Goal: Task Accomplishment & Management: Use online tool/utility

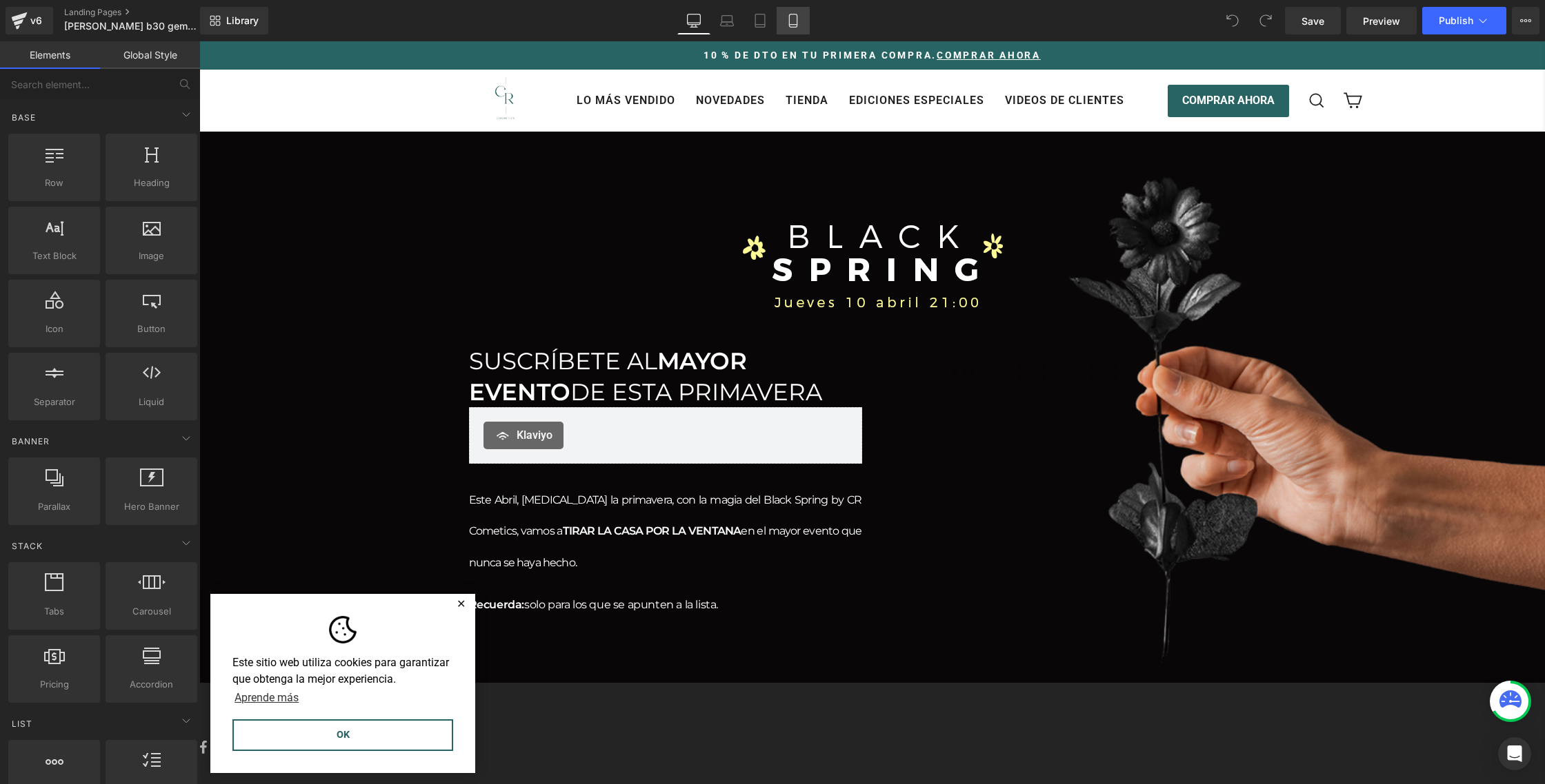
click at [786, 17] on link "Mobile" at bounding box center [793, 21] width 34 height 28
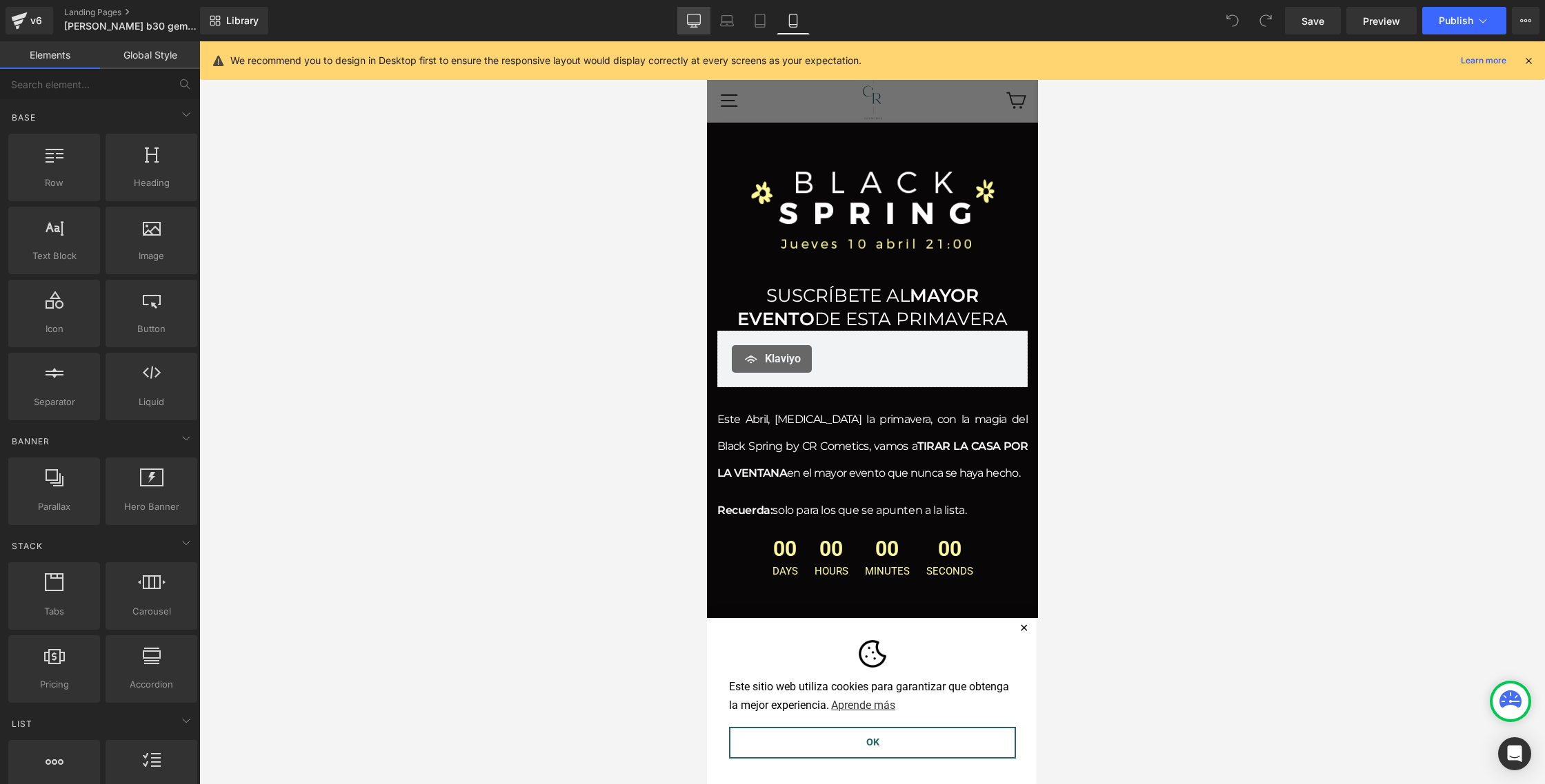
click at [697, 21] on icon at bounding box center [693, 21] width 14 height 14
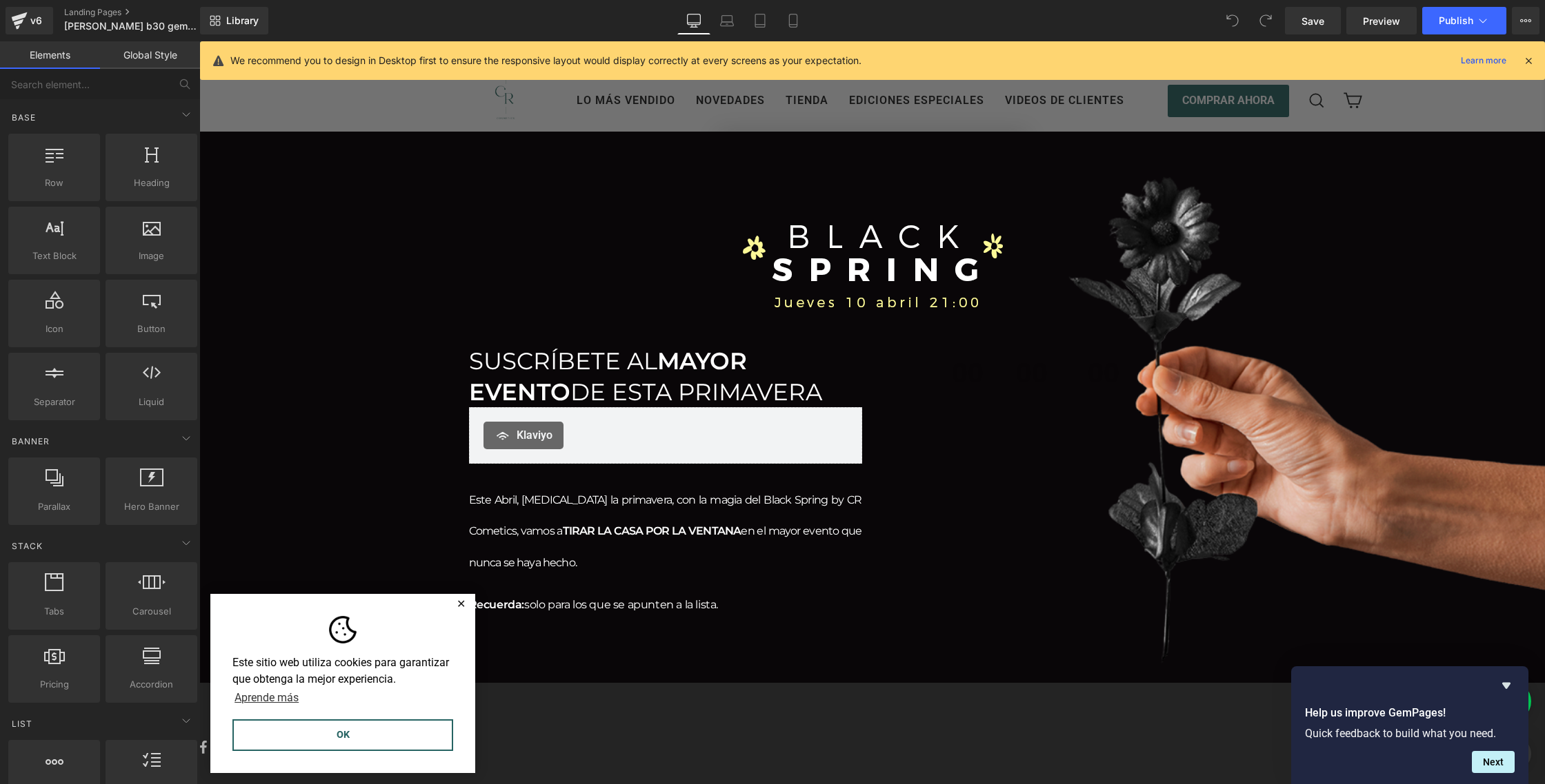
click at [41, 35] on div "v6 Landing Pages [PERSON_NAME] b30 gempage" at bounding box center [100, 21] width 200 height 41
click at [38, 24] on div "v6" at bounding box center [36, 21] width 17 height 18
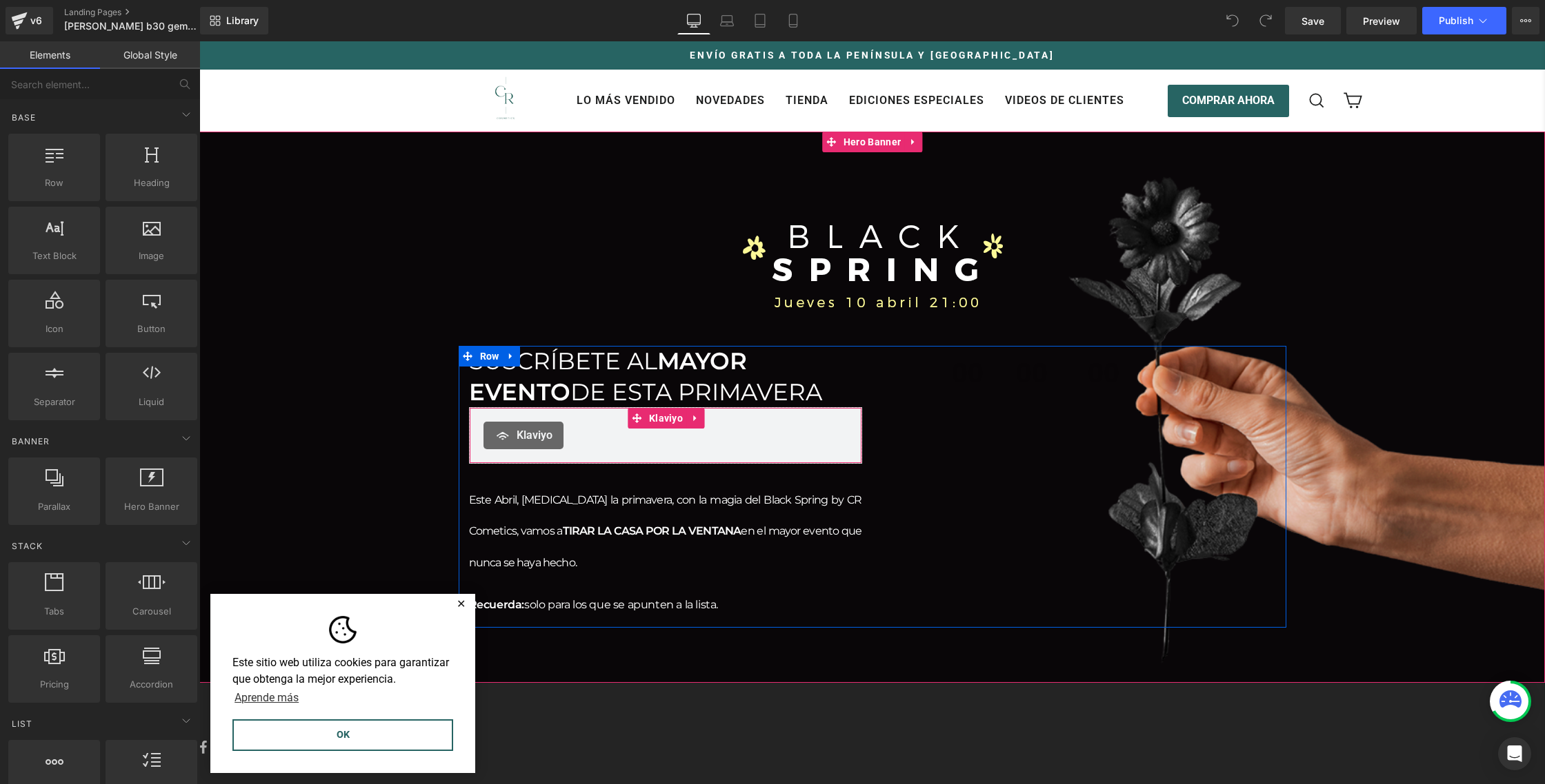
click at [584, 436] on div "Klaviyo" at bounding box center [665, 435] width 365 height 28
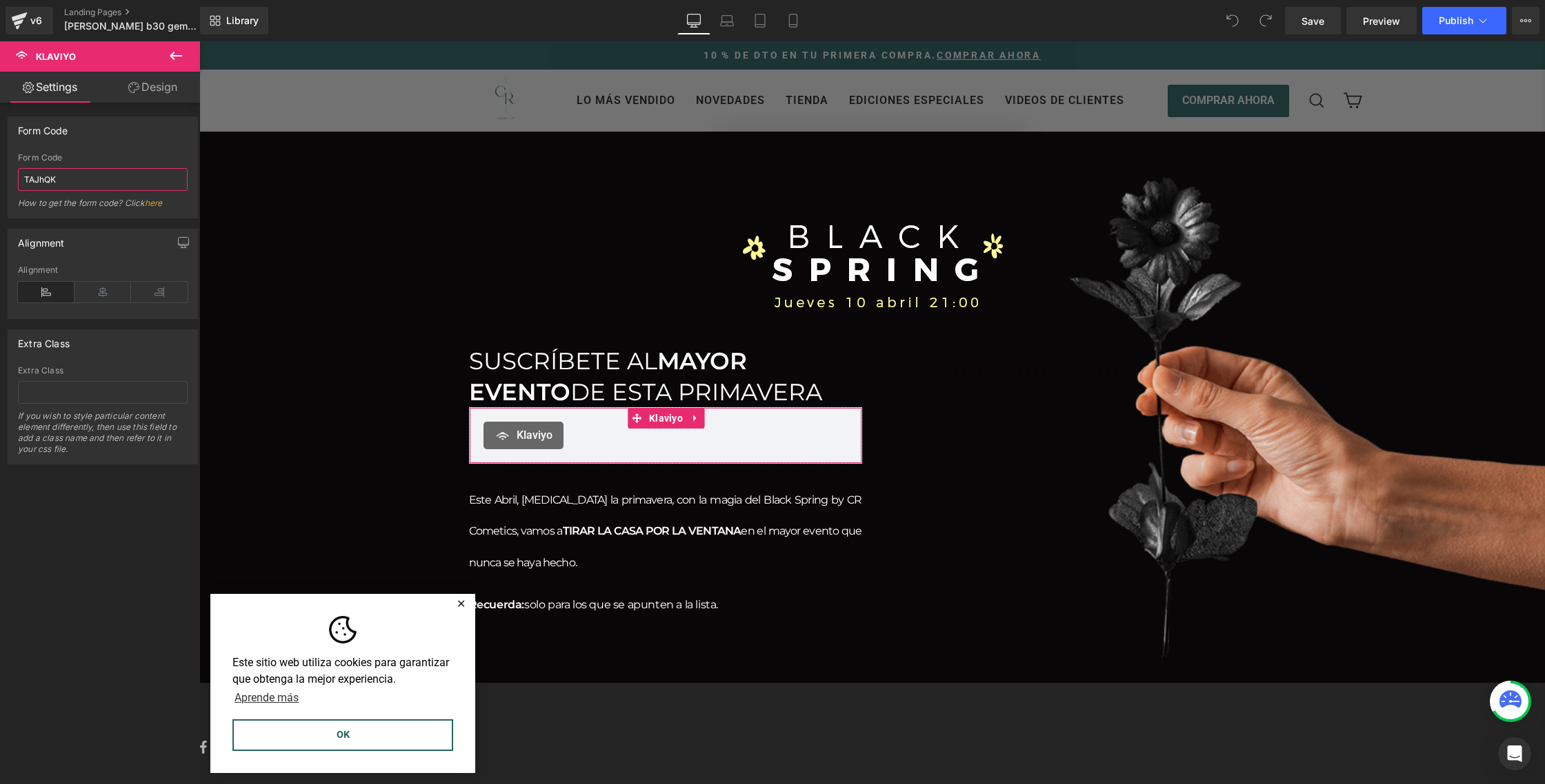
drag, startPoint x: 70, startPoint y: 184, endPoint x: 0, endPoint y: 164, distance: 72.8
click at [0, 164] on div "Form Code TAJhQK Form Code TAJhQK How to get the form code? Click here" at bounding box center [103, 163] width 206 height 113
type input "WGRUmv"
click at [1385, 19] on span "Preview" at bounding box center [1381, 21] width 38 height 15
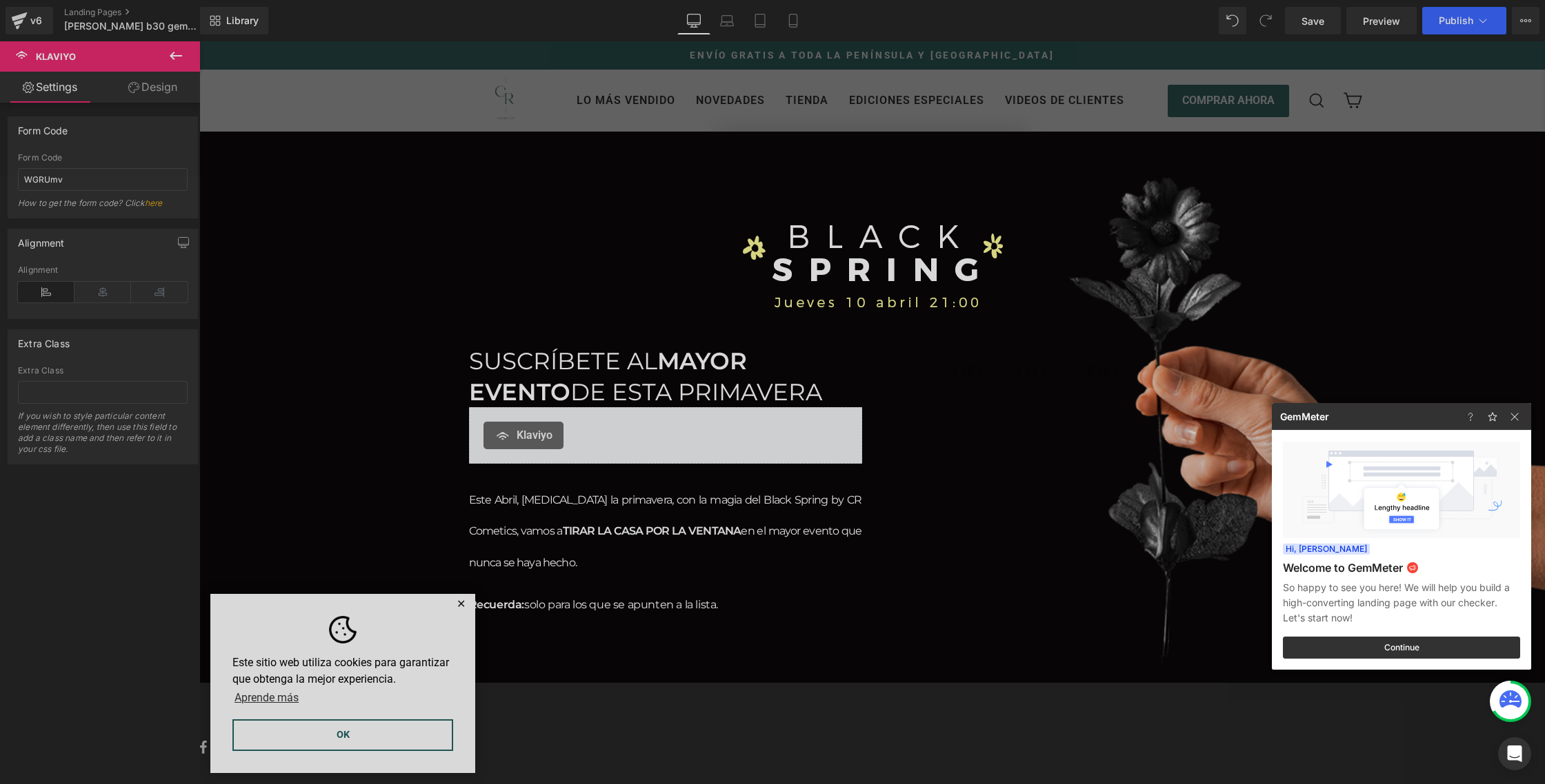
click at [1525, 417] on div at bounding box center [1495, 416] width 72 height 27
click at [1522, 417] on img at bounding box center [1514, 417] width 17 height 17
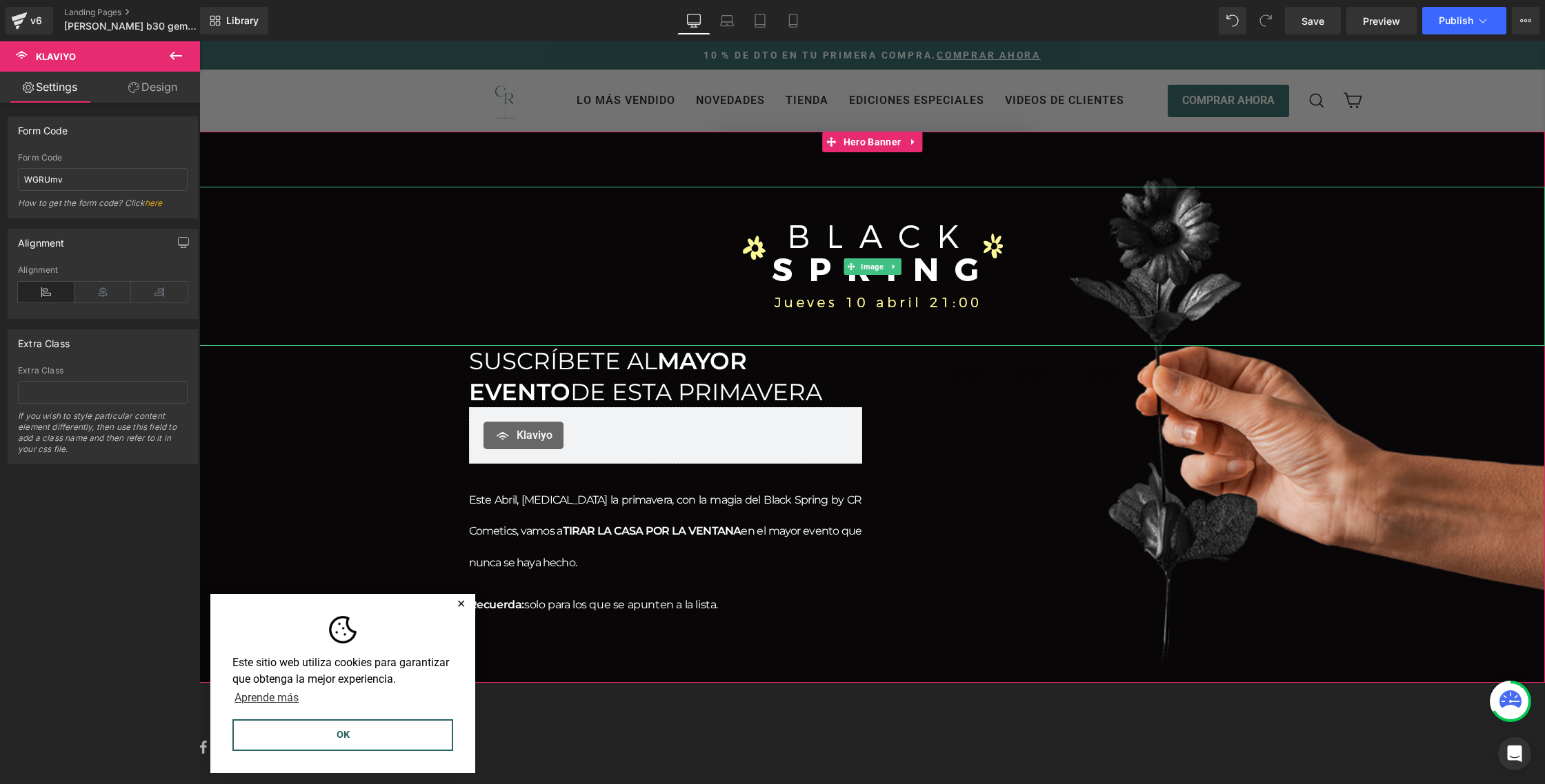
click at [1140, 274] on div at bounding box center [872, 266] width 1345 height 159
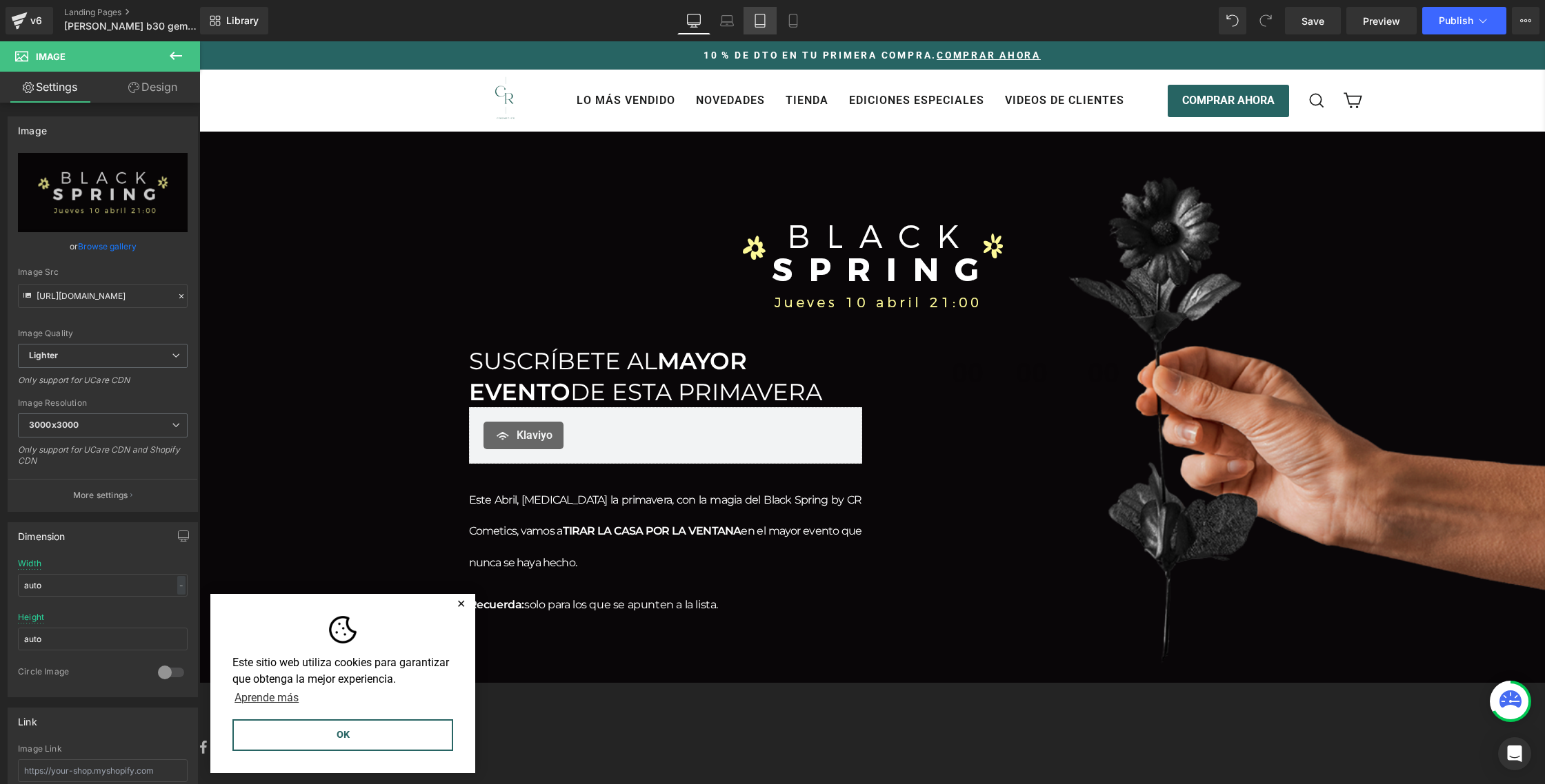
click at [755, 17] on icon at bounding box center [760, 21] width 14 height 14
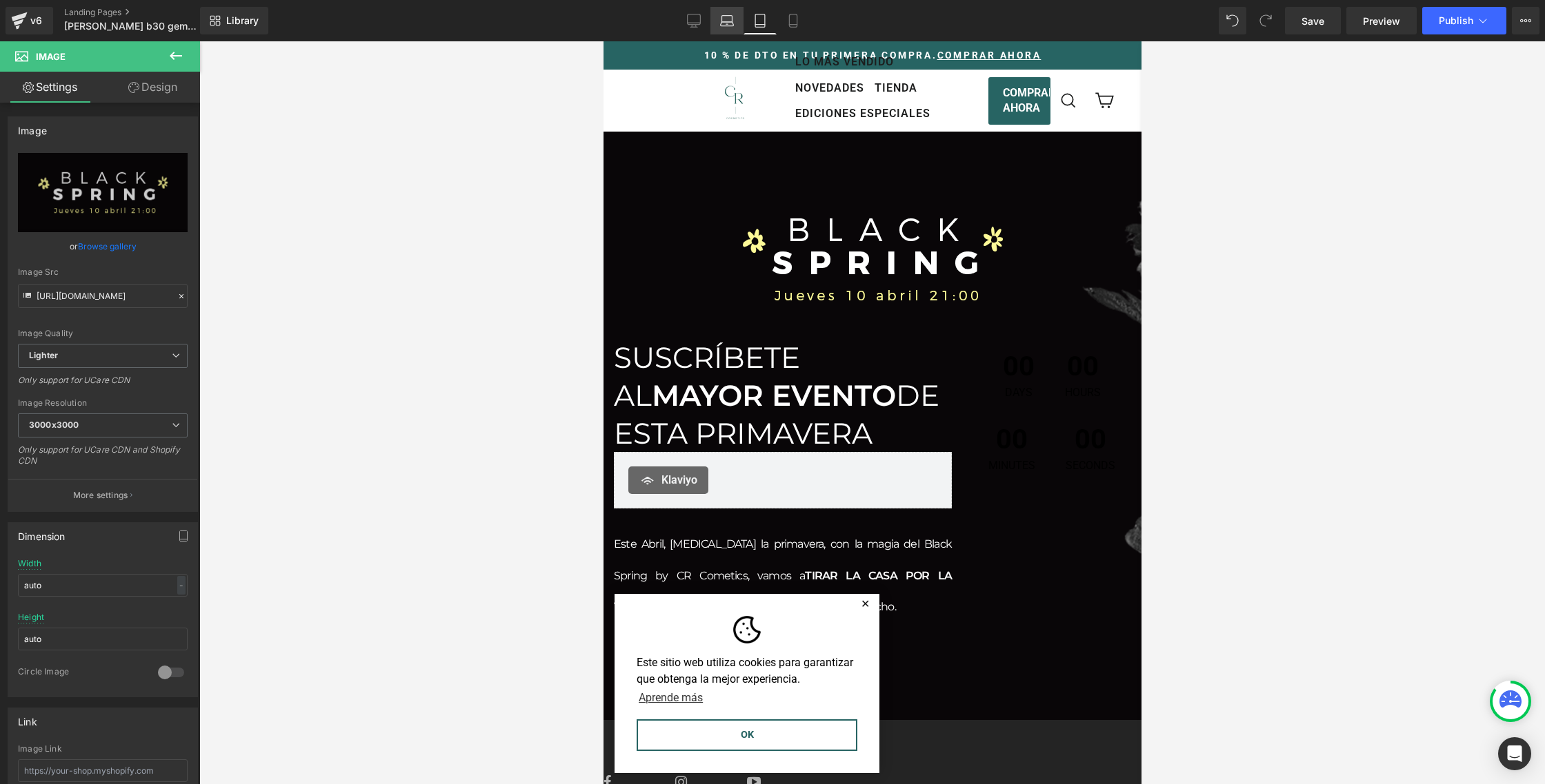
click at [728, 20] on icon at bounding box center [727, 21] width 14 height 14
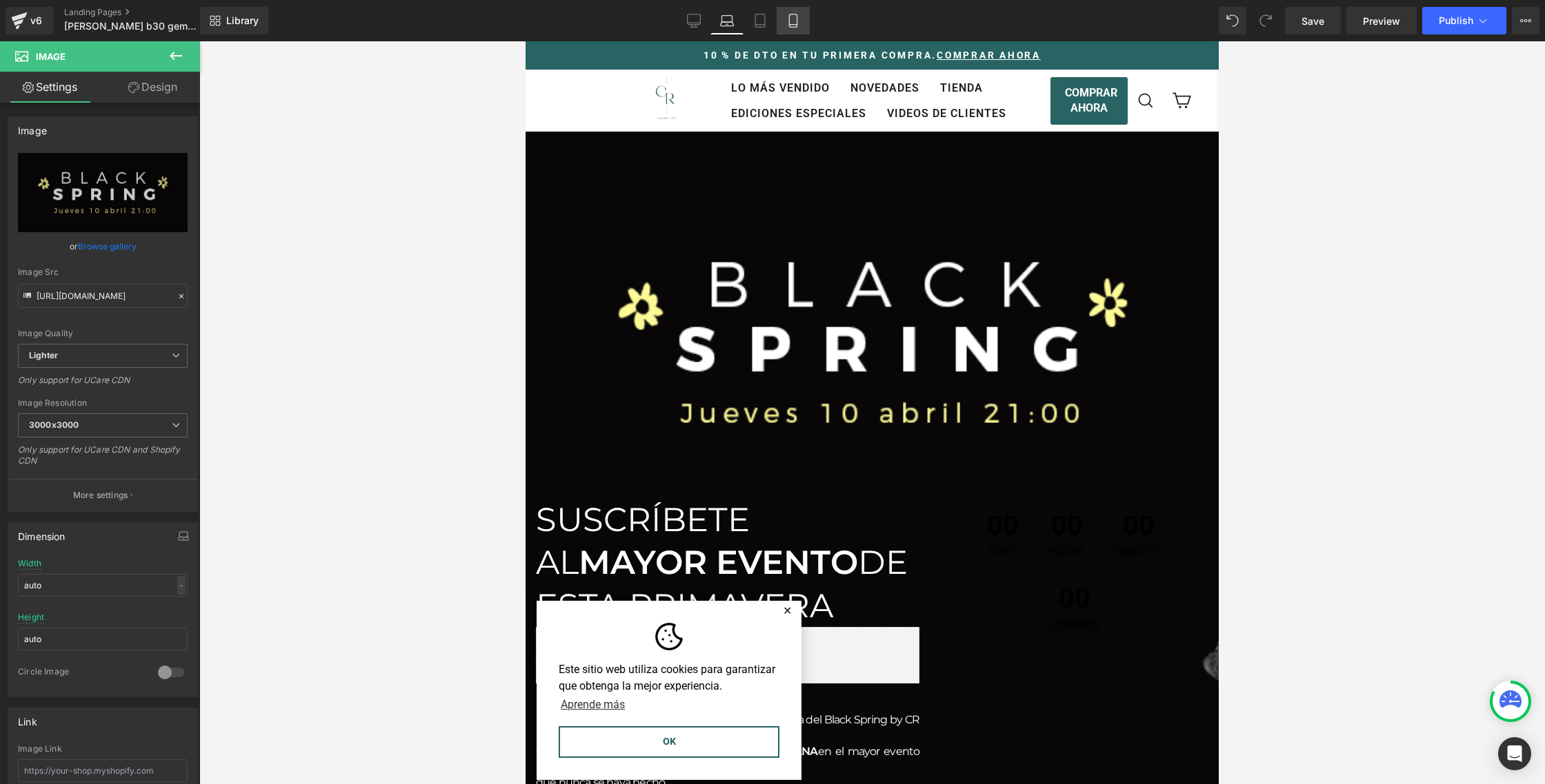
scroll to position [7, 0]
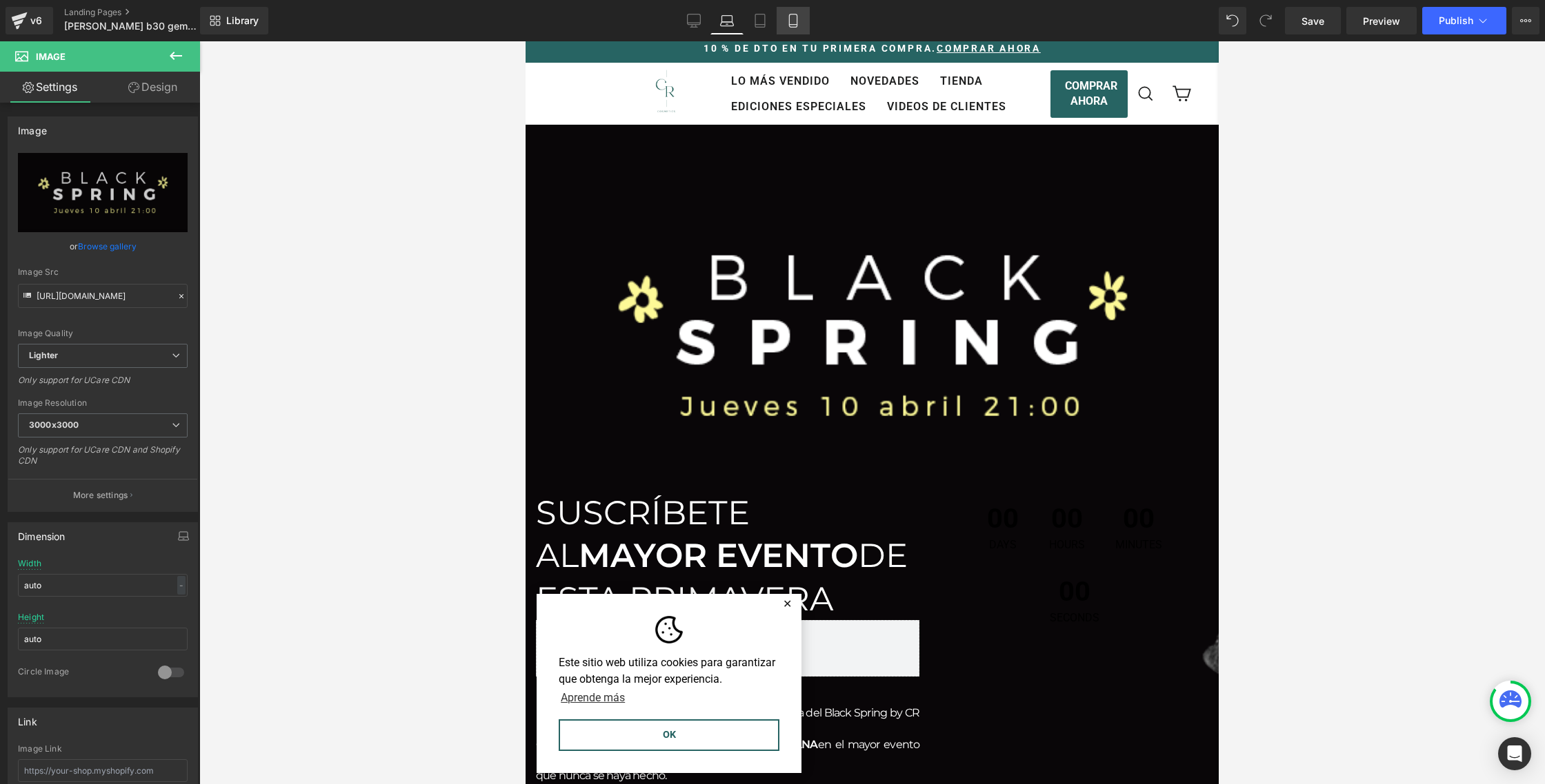
click at [792, 20] on icon at bounding box center [793, 21] width 14 height 14
type input "100"
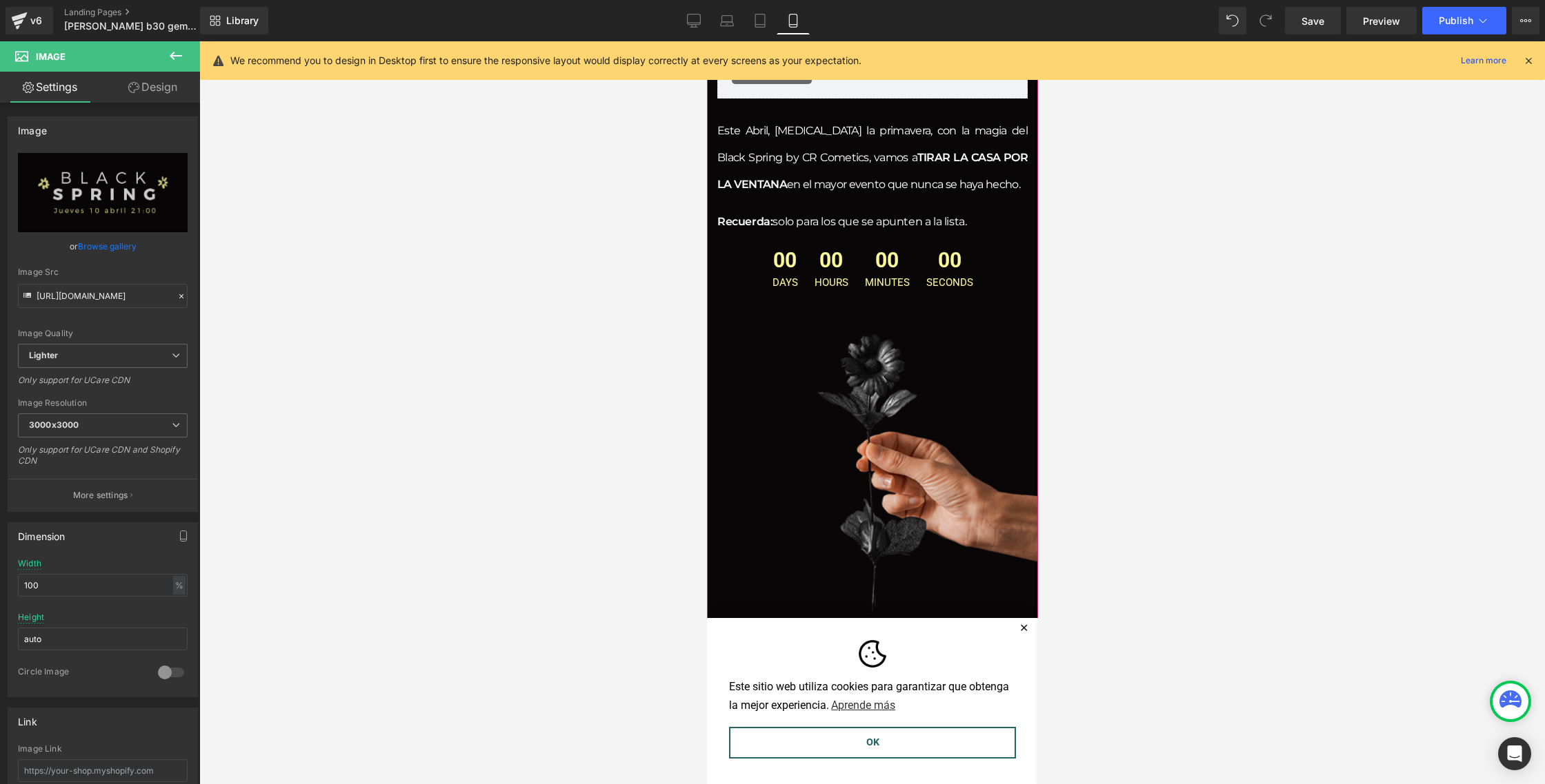
scroll to position [284, 0]
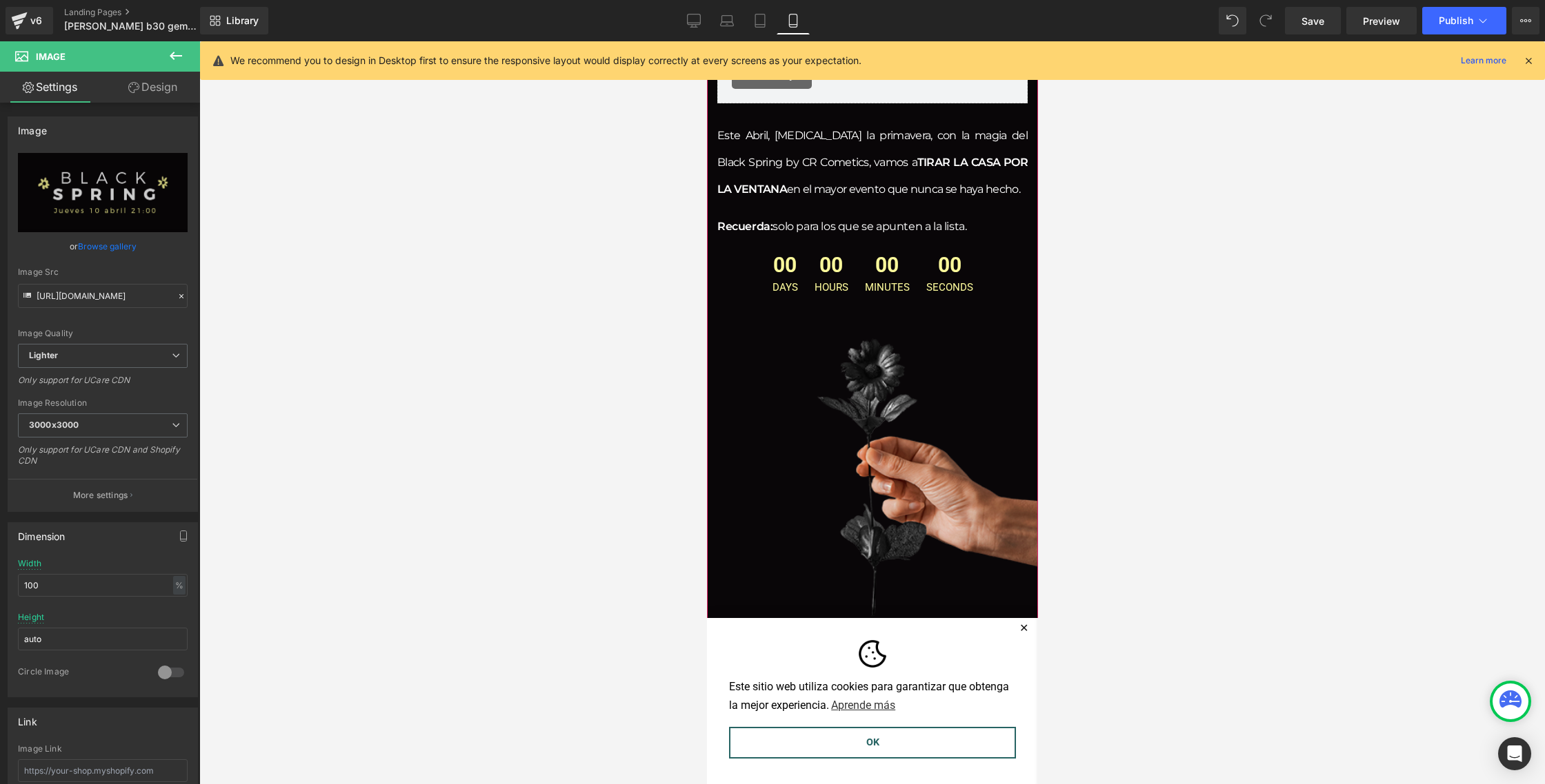
click at [854, 423] on div at bounding box center [871, 234] width 331 height 791
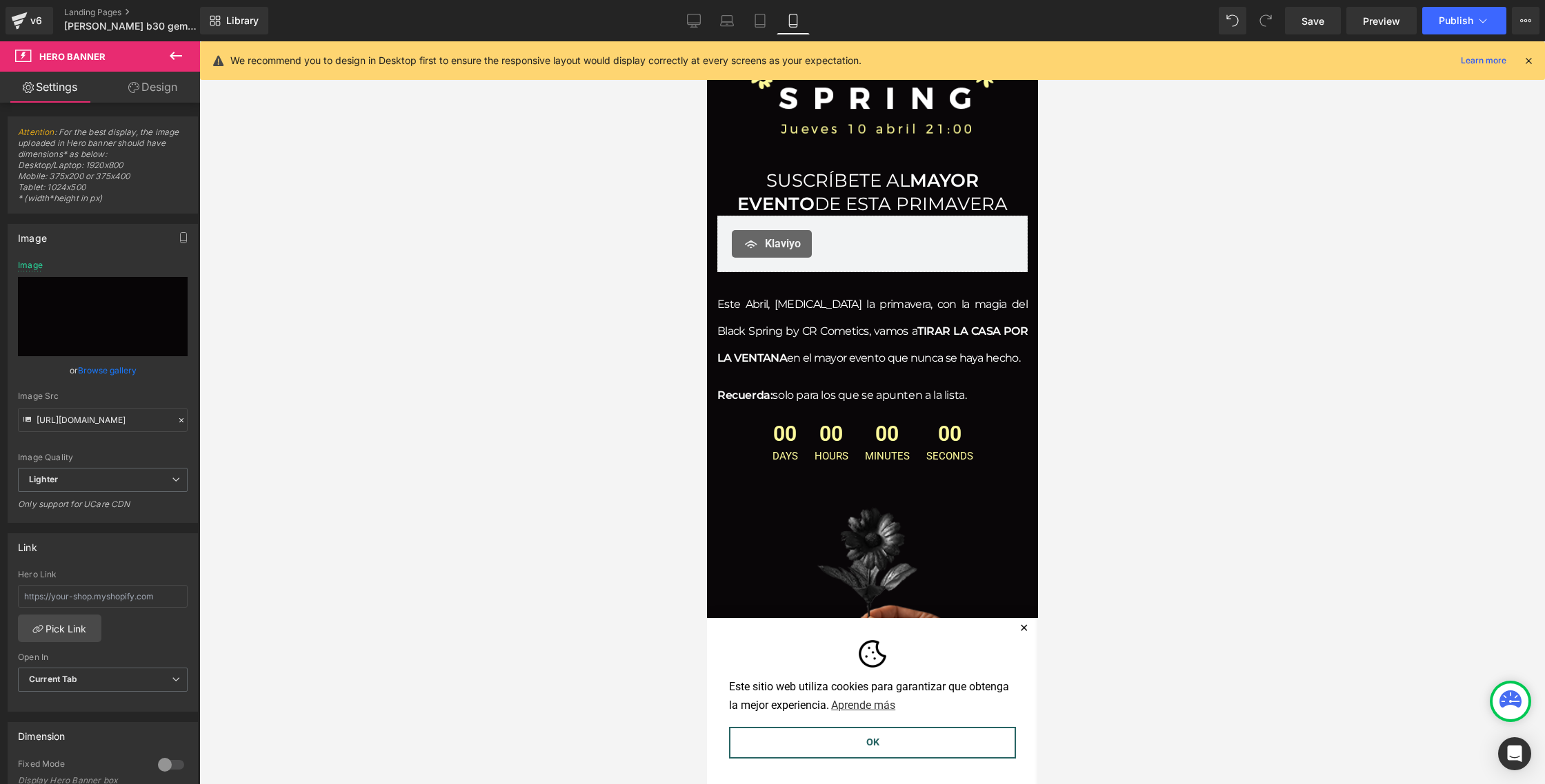
scroll to position [0, 0]
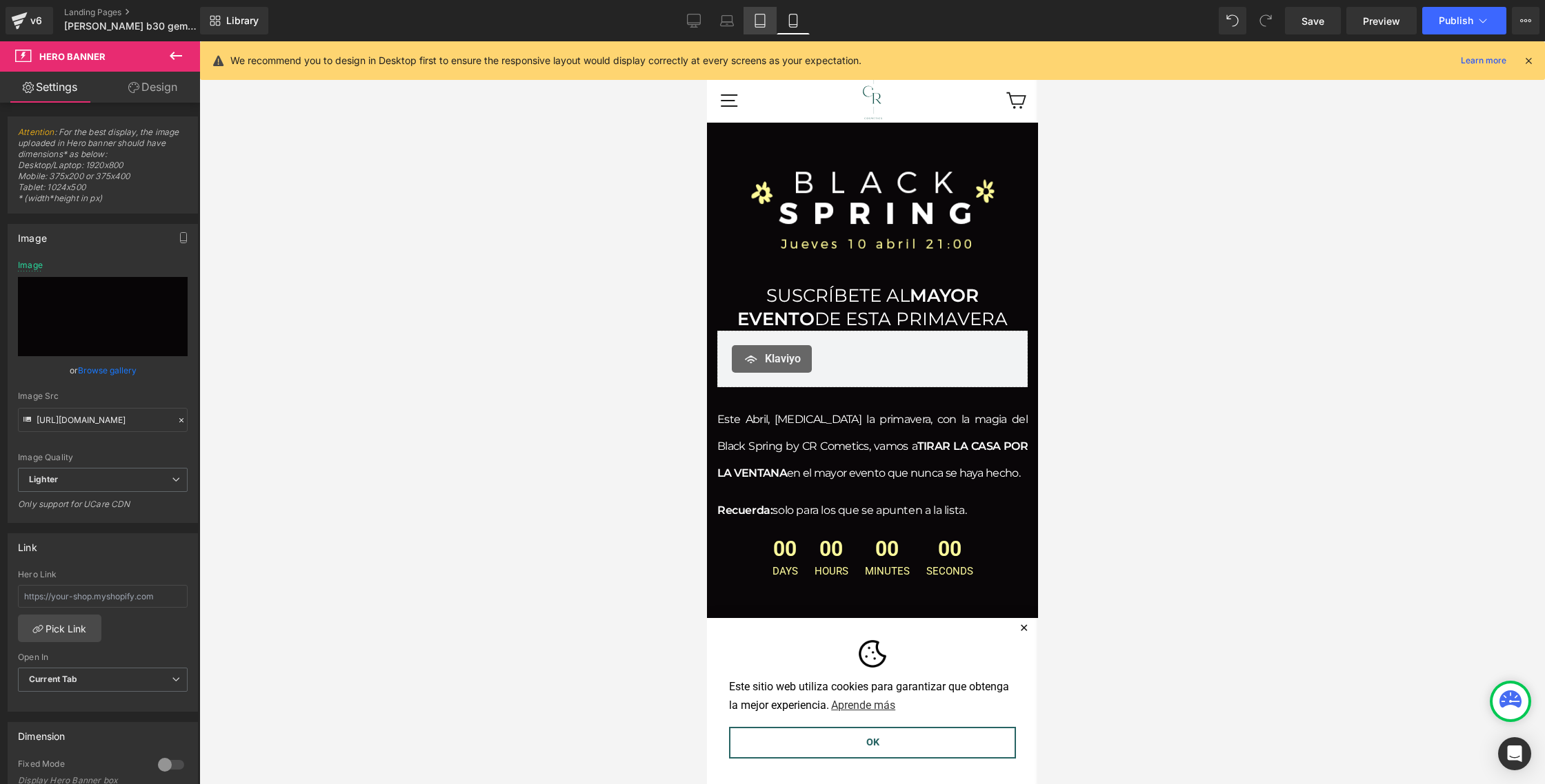
click at [757, 29] on link "Tablet" at bounding box center [761, 21] width 34 height 28
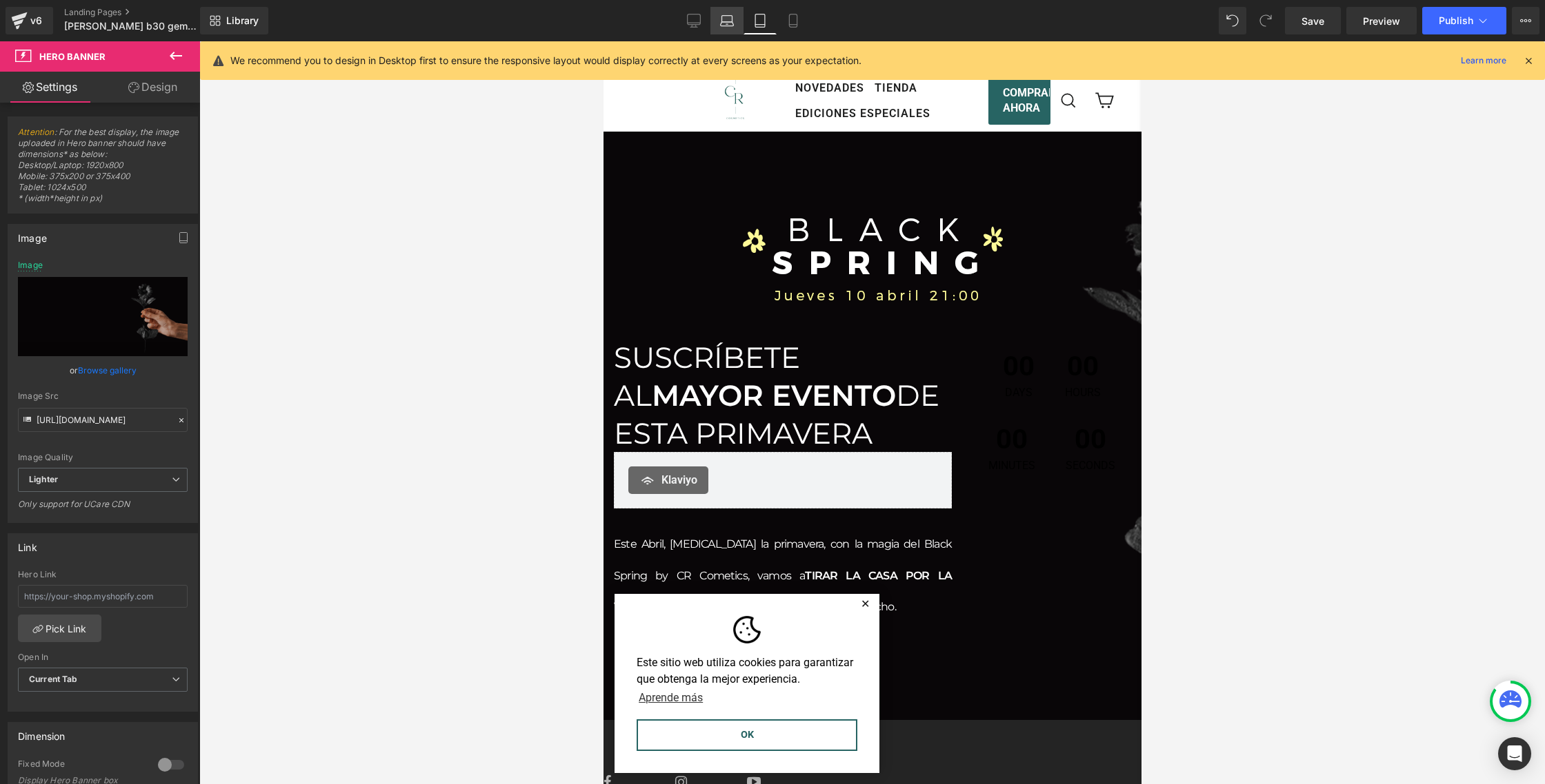
click at [731, 25] on icon at bounding box center [727, 21] width 14 height 14
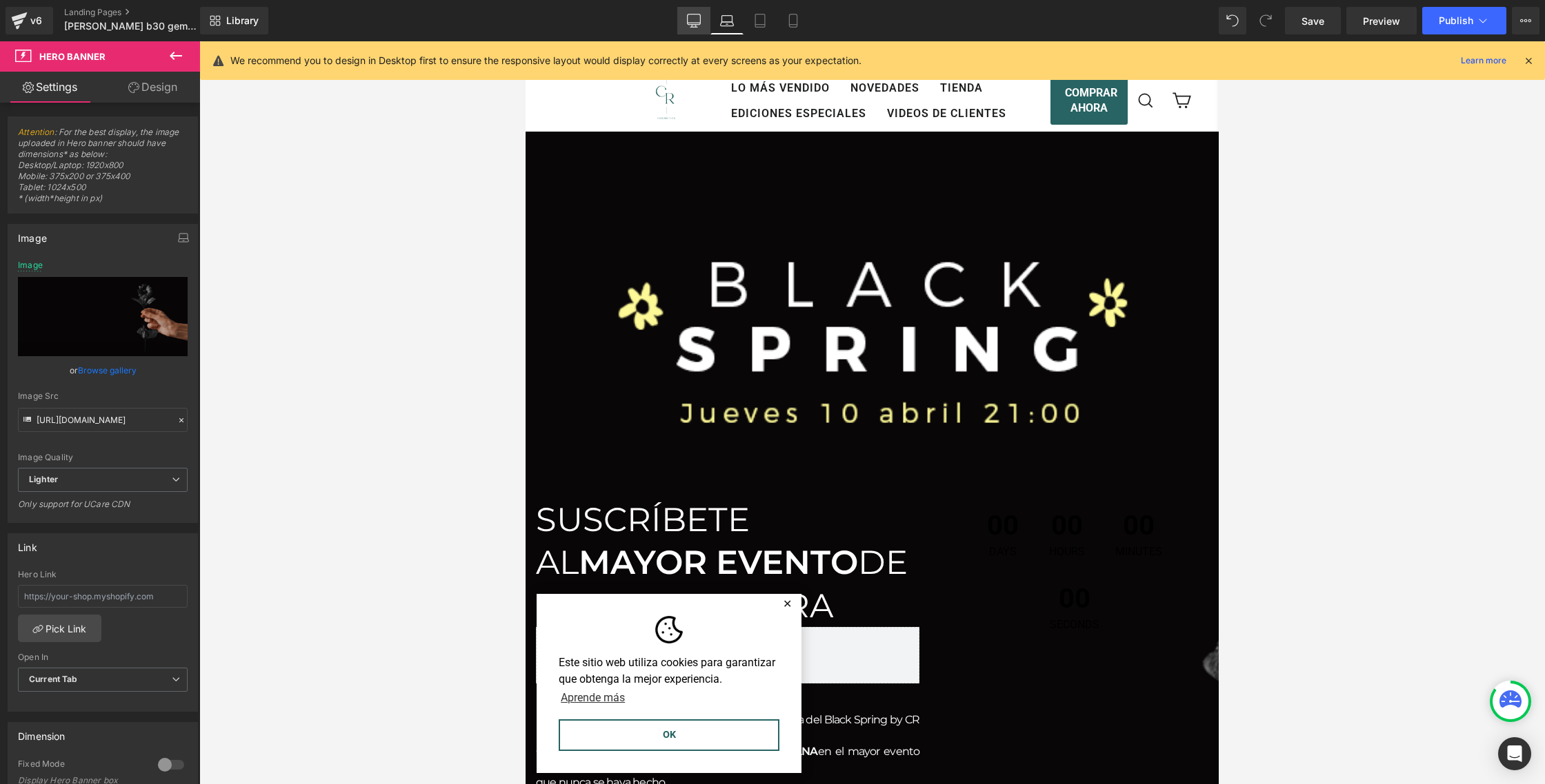
click at [695, 27] on icon at bounding box center [693, 21] width 14 height 14
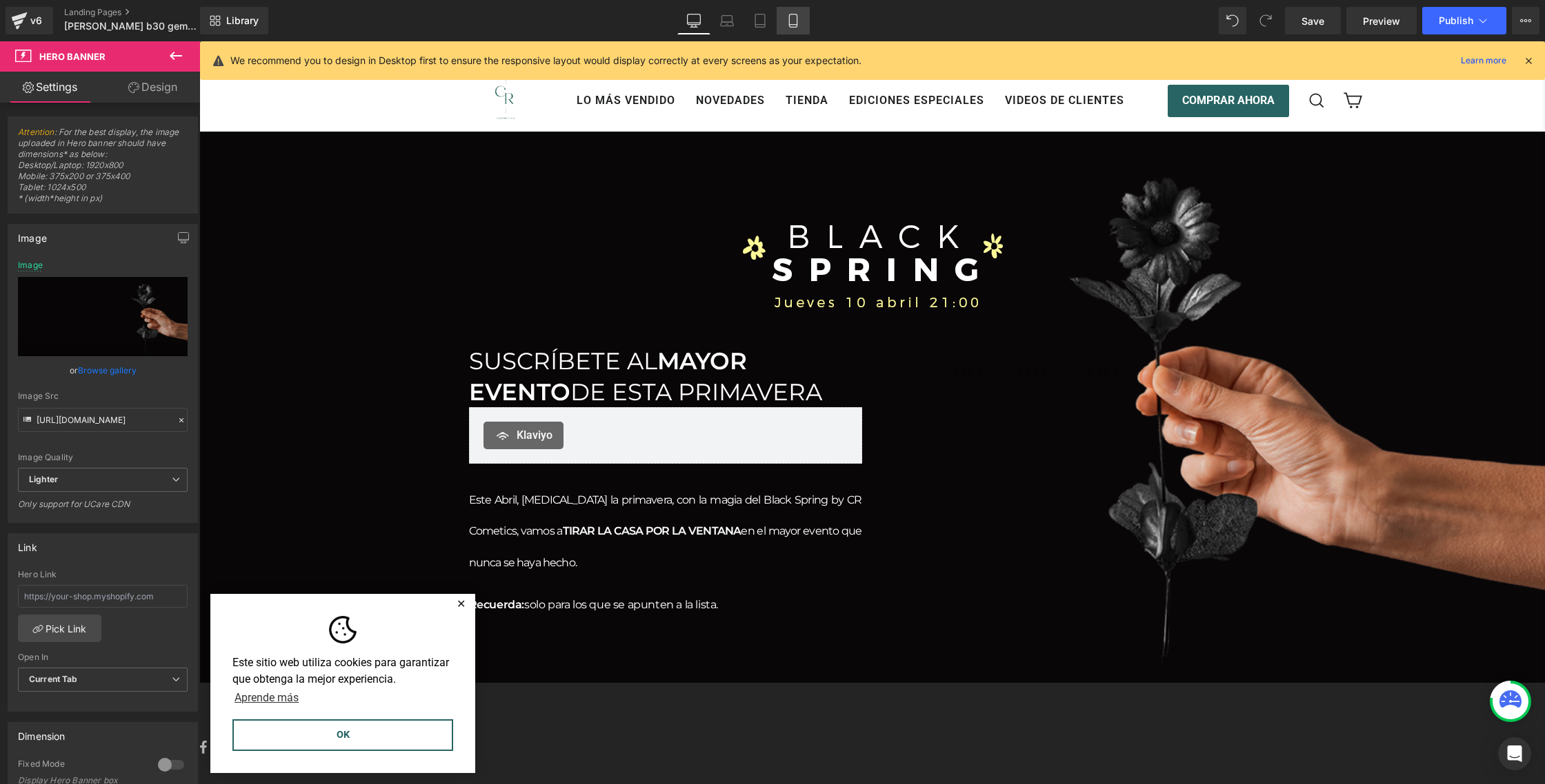
click at [786, 18] on icon at bounding box center [793, 21] width 14 height 14
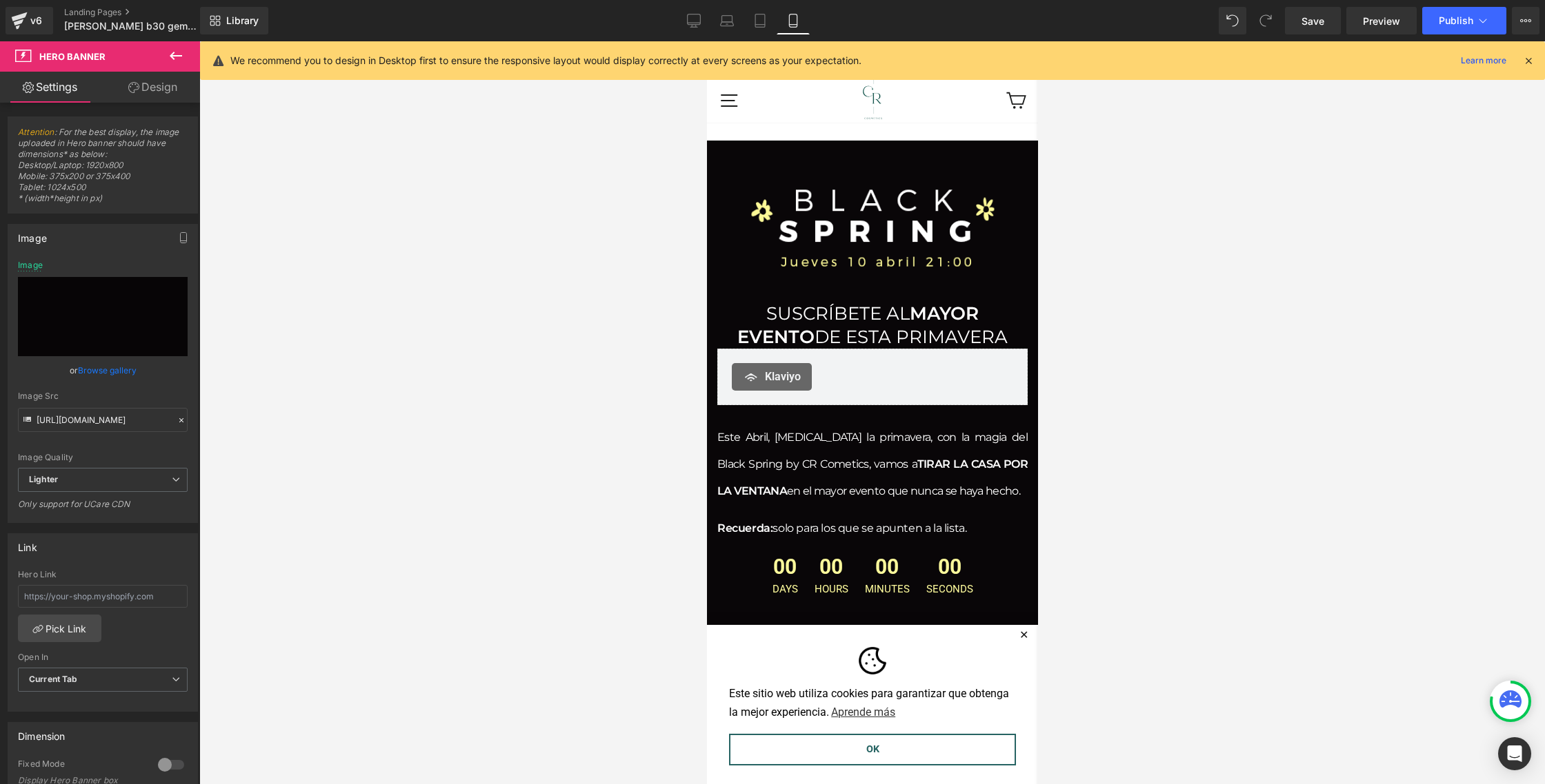
type input "https://ucarecdn.com/6703c99d-4927-4bbb-9b48-0d074fdc7a0e/-/format/auto/-/previ…"
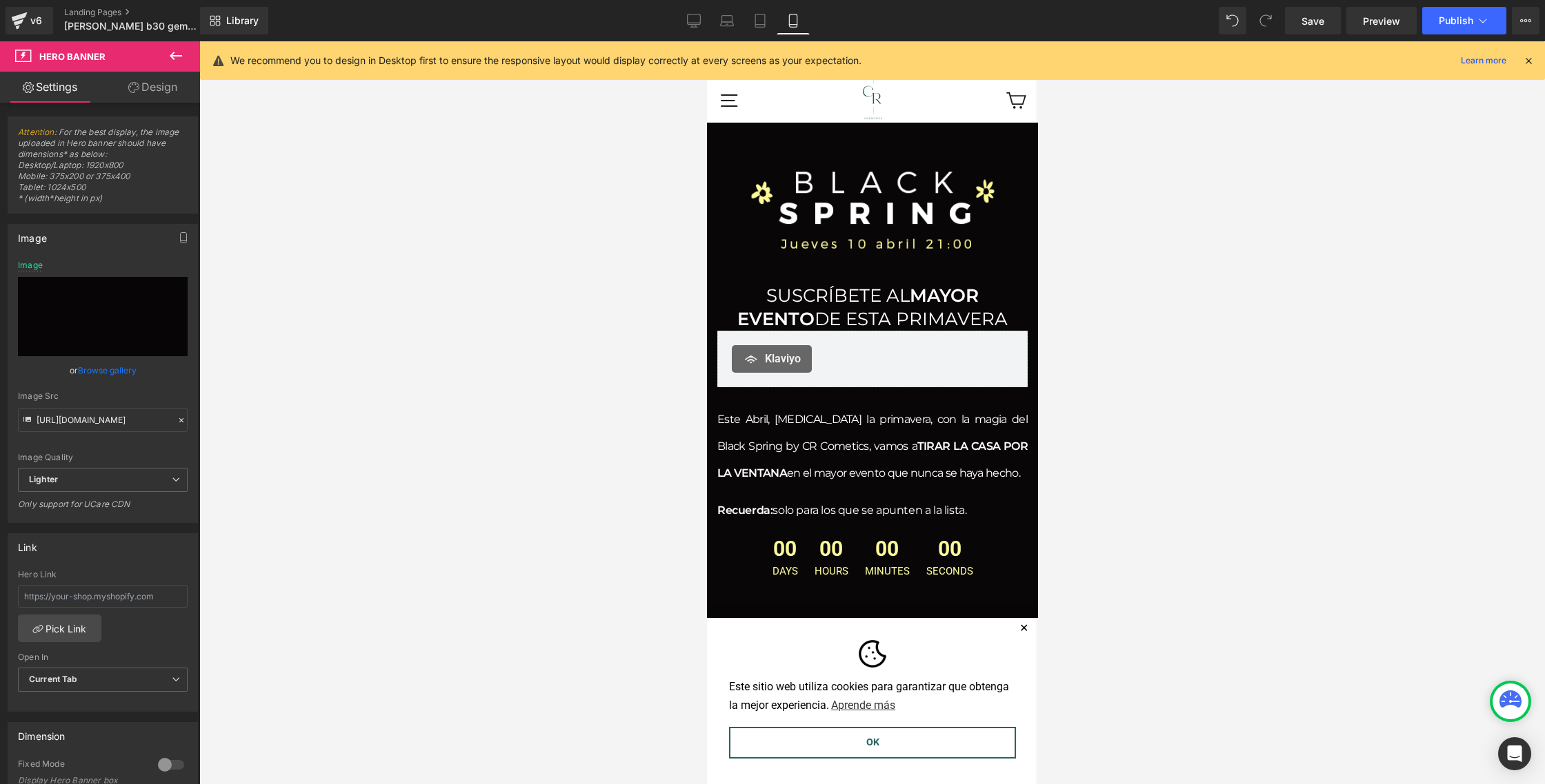
click at [1021, 626] on button "✕" at bounding box center [1022, 629] width 17 height 10
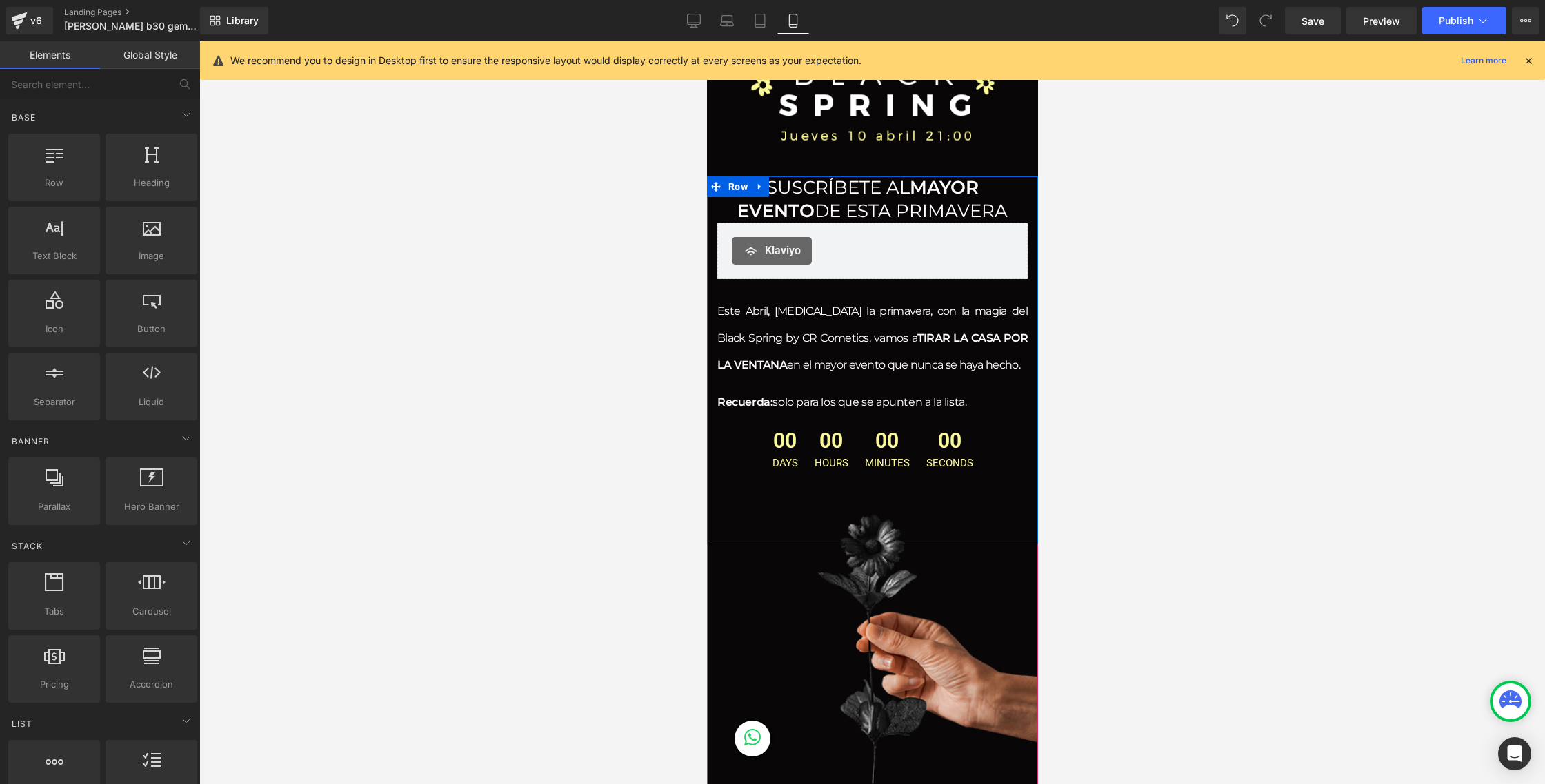
scroll to position [110, 0]
click at [1171, 487] on div at bounding box center [872, 413] width 1345 height 744
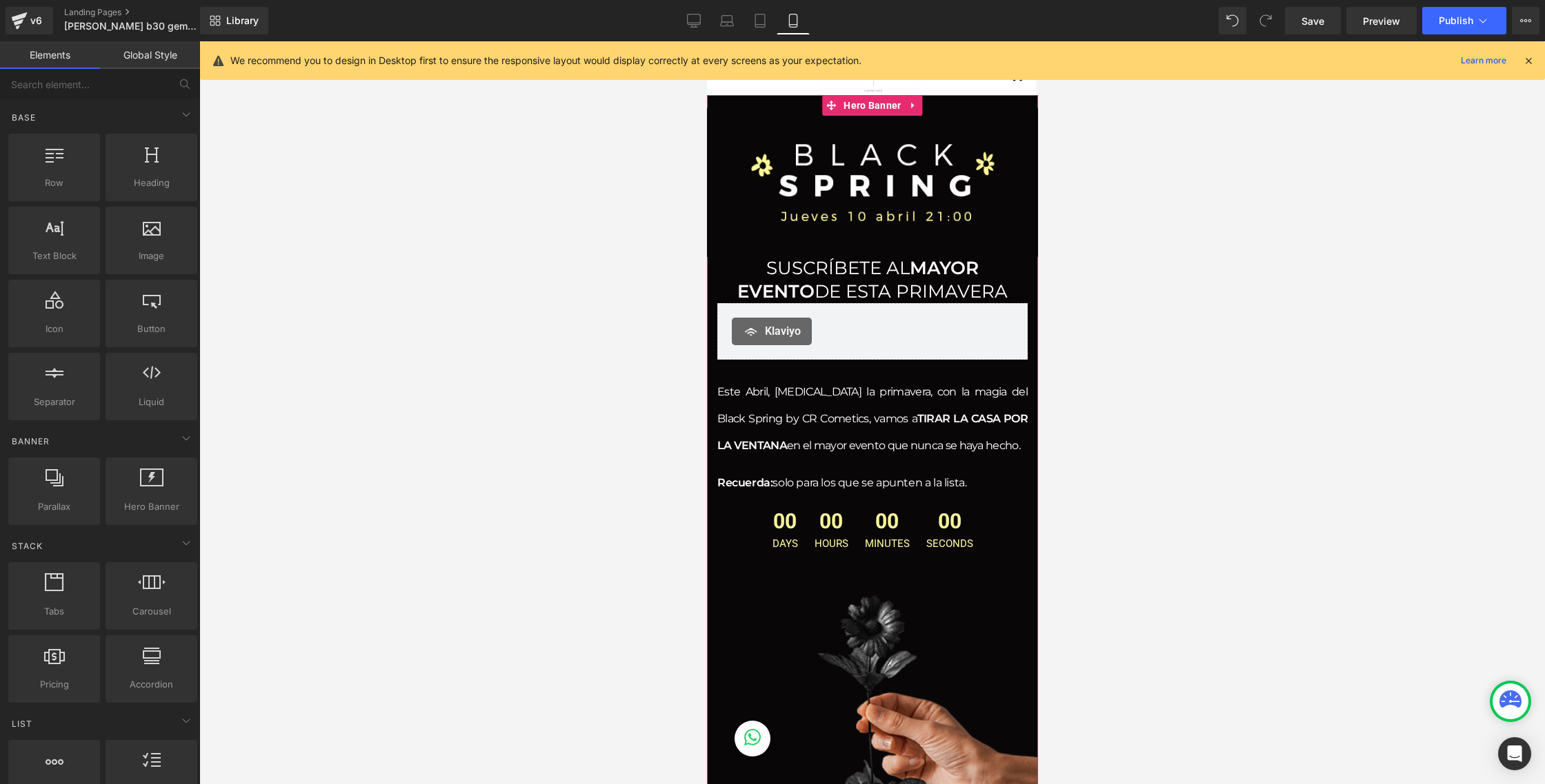
scroll to position [0, 0]
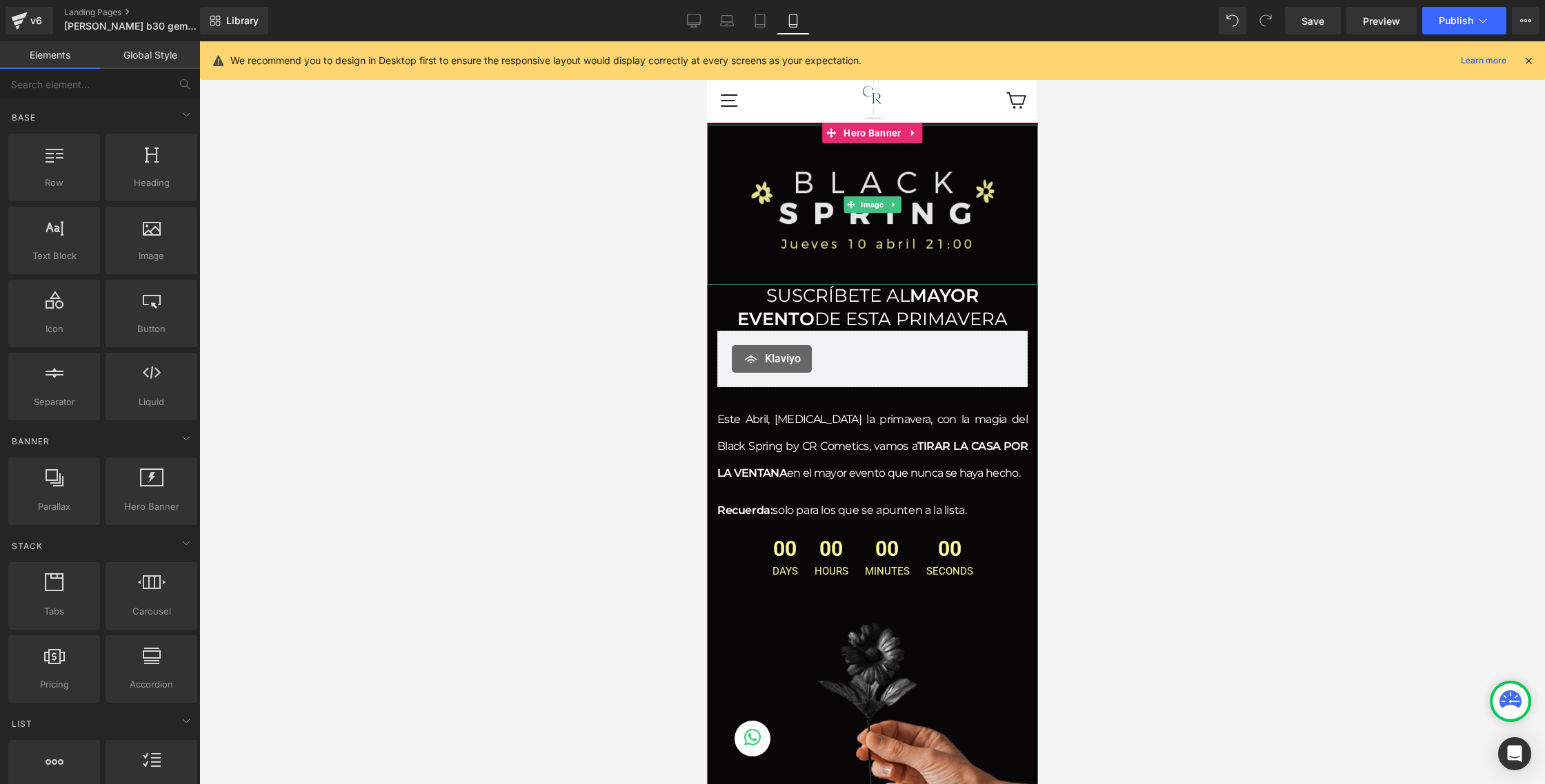
click at [790, 182] on img at bounding box center [871, 204] width 331 height 160
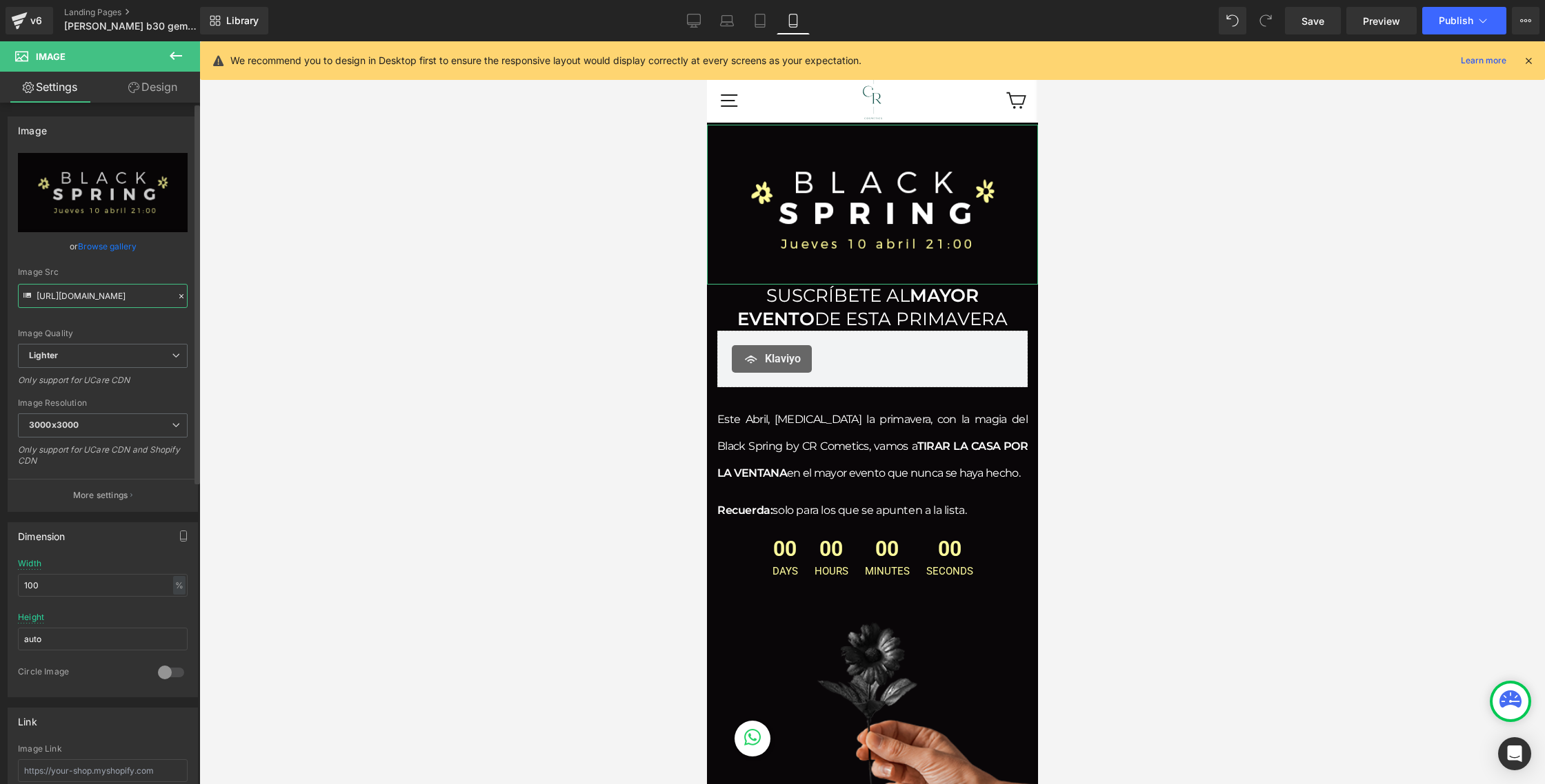
click at [75, 292] on input "https://ucarecdn.com/d4a0010b-c963-4b16-8414-5a14e0994e5a/-/format/auto/-/previ…" at bounding box center [103, 296] width 170 height 24
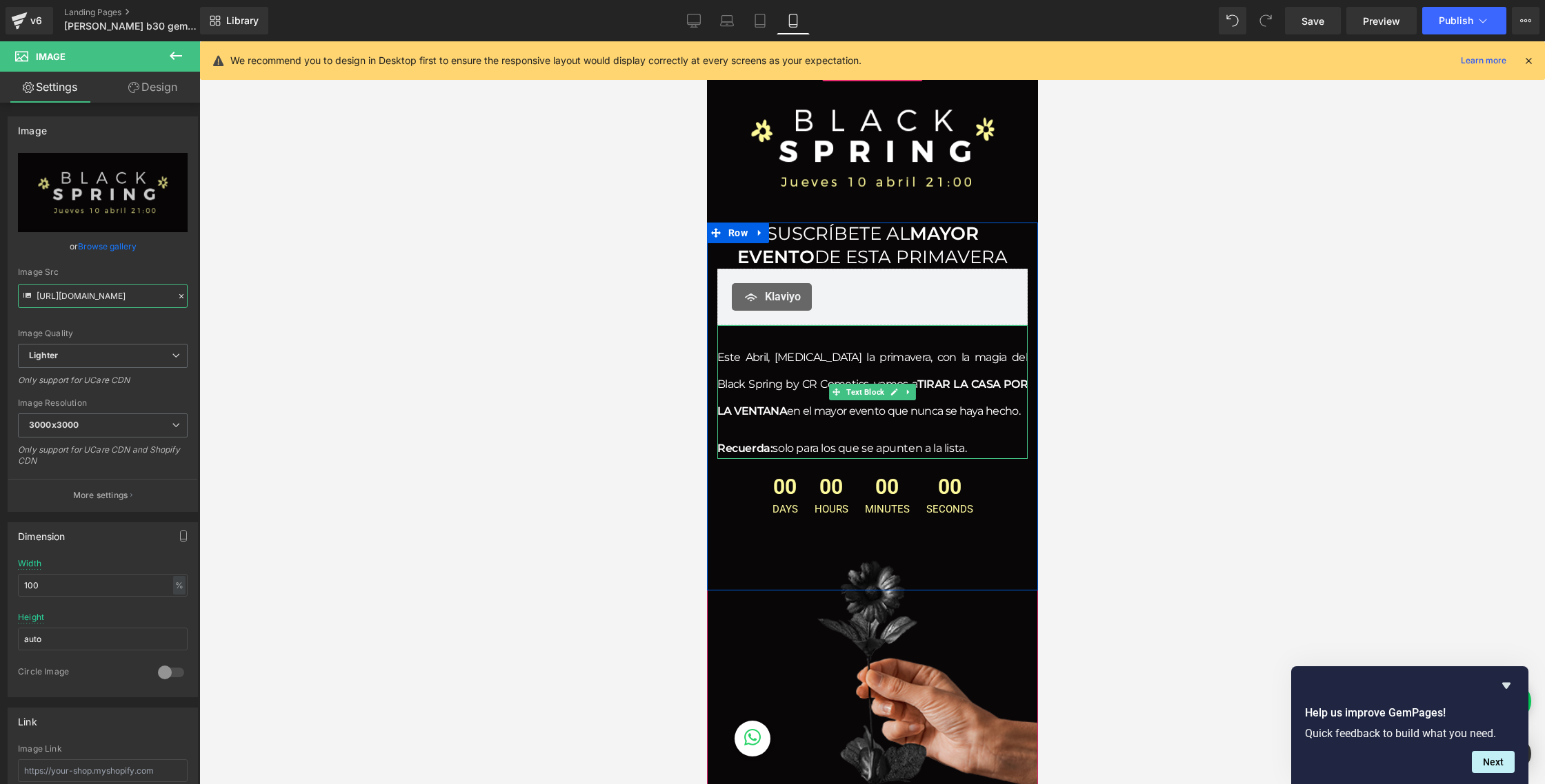
scroll to position [92, 0]
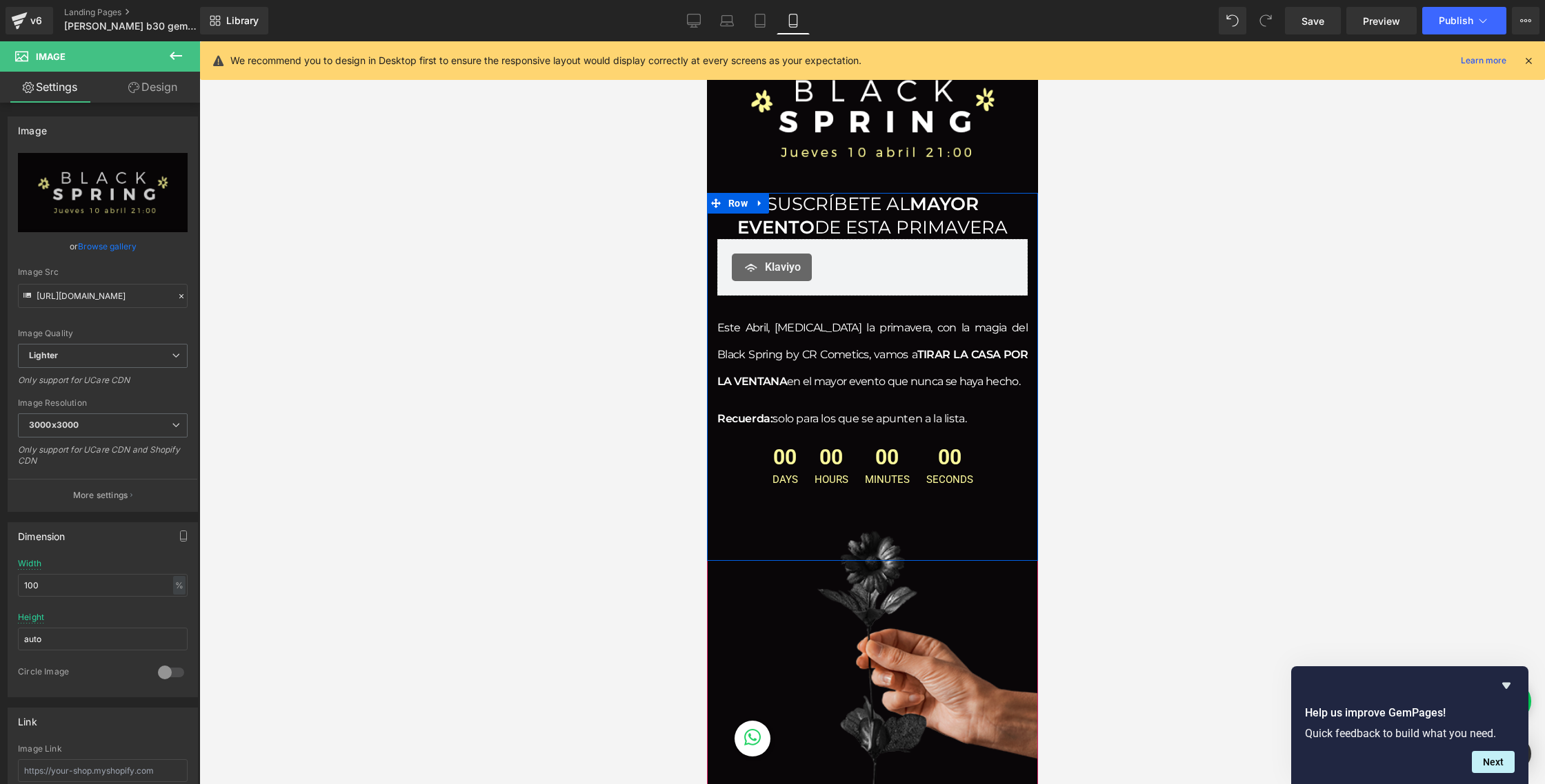
click at [852, 504] on div "00 Days 00 Hours 00 Minutes 00 Seconds Countdown Timer" at bounding box center [871, 501] width 331 height 120
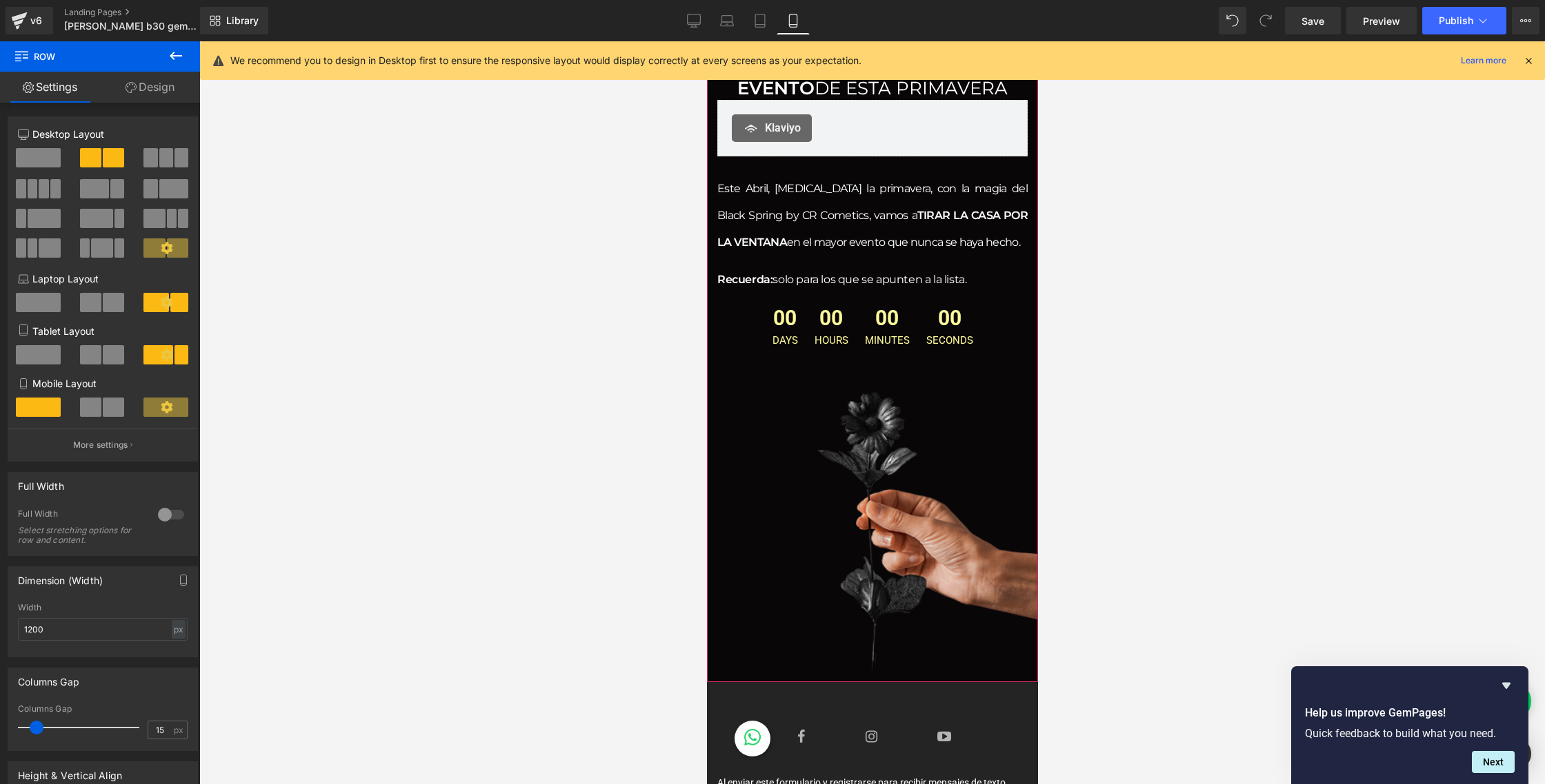
scroll to position [241, 0]
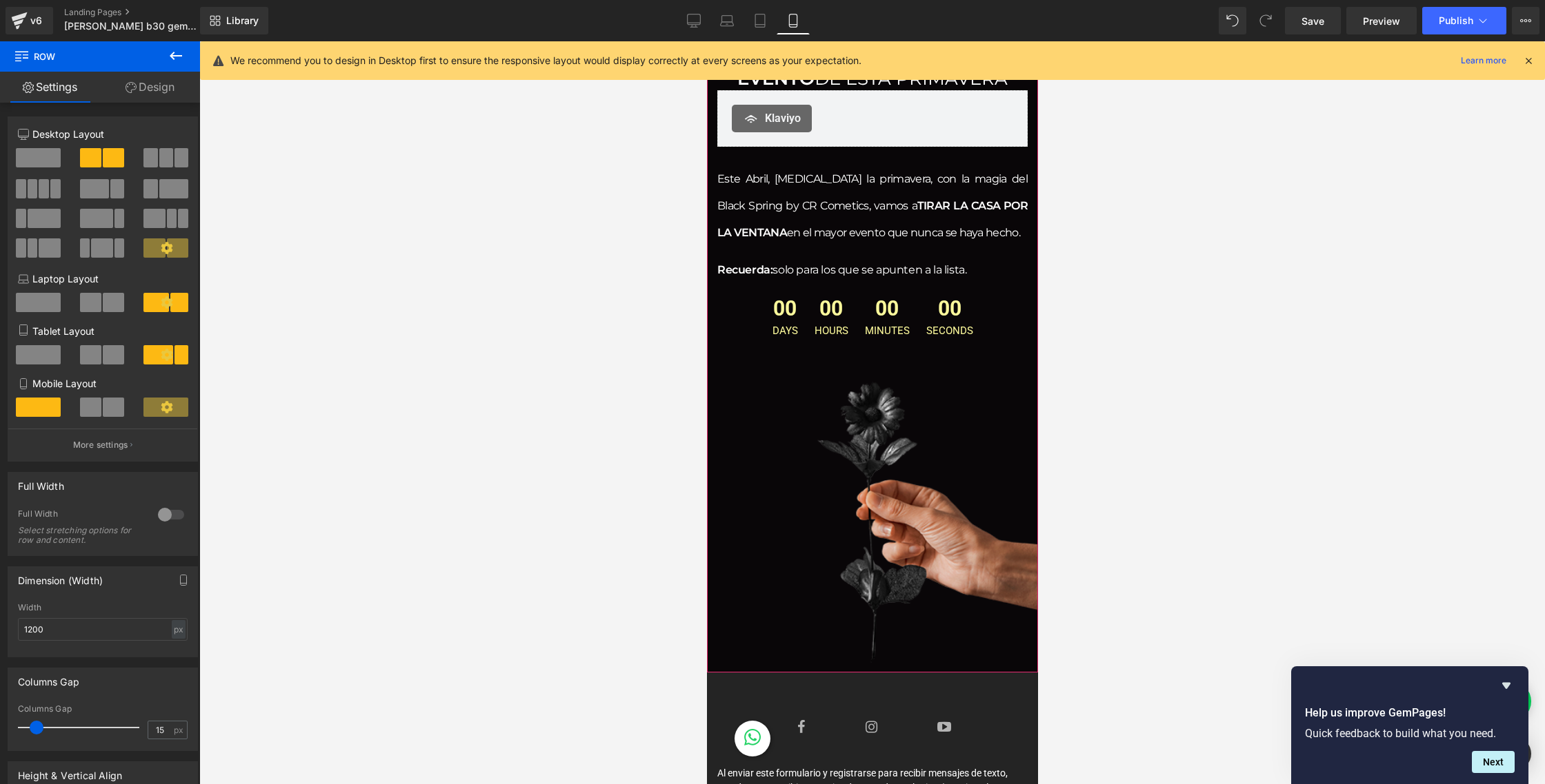
click at [863, 535] on div at bounding box center [871, 277] width 331 height 791
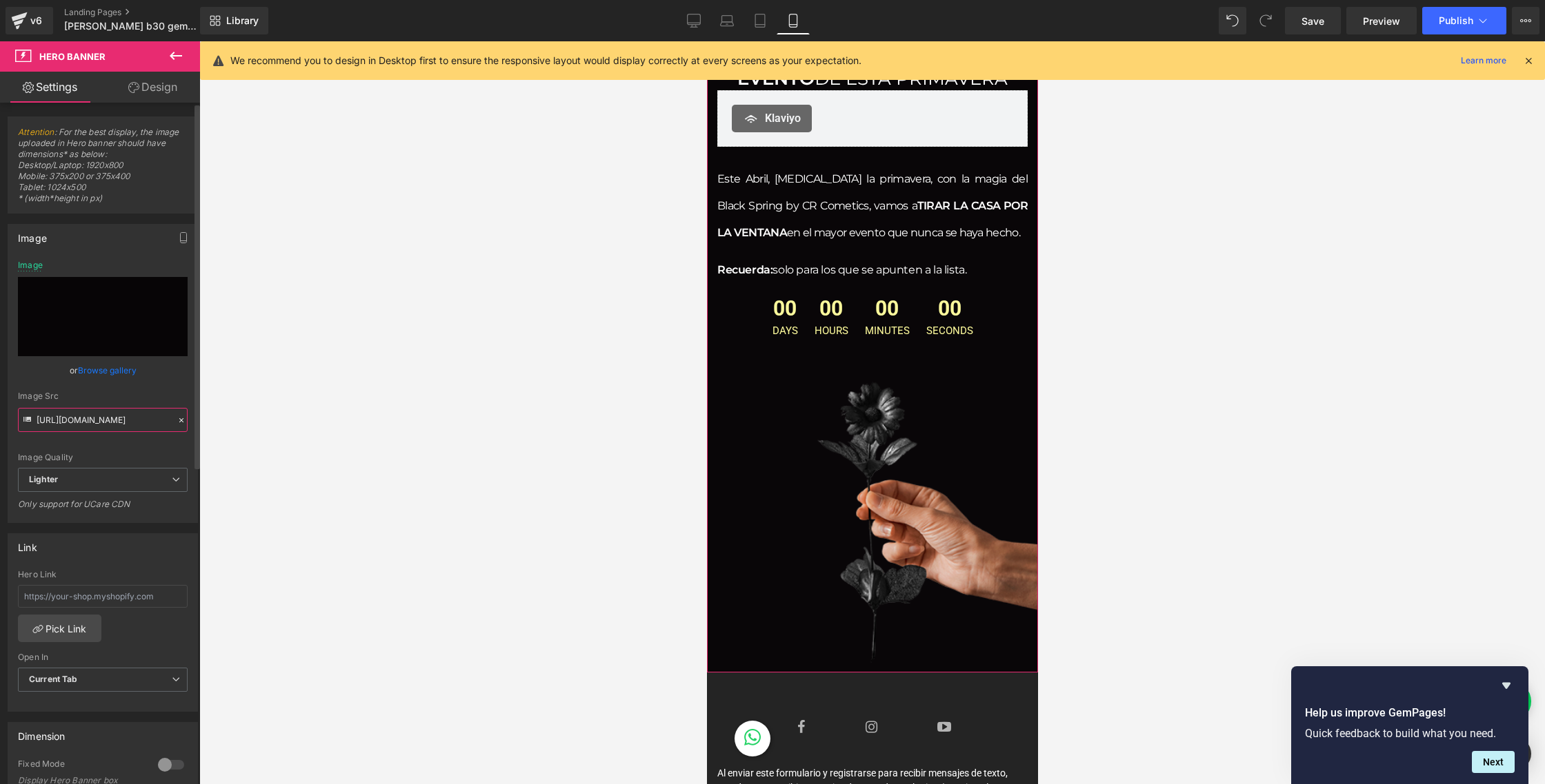
scroll to position [2, 0]
click at [95, 415] on input "https://ucarecdn.com/6703c99d-4927-4bbb-9b48-0d074fdc7a0e/-/format/auto/-/previ…" at bounding box center [103, 418] width 170 height 24
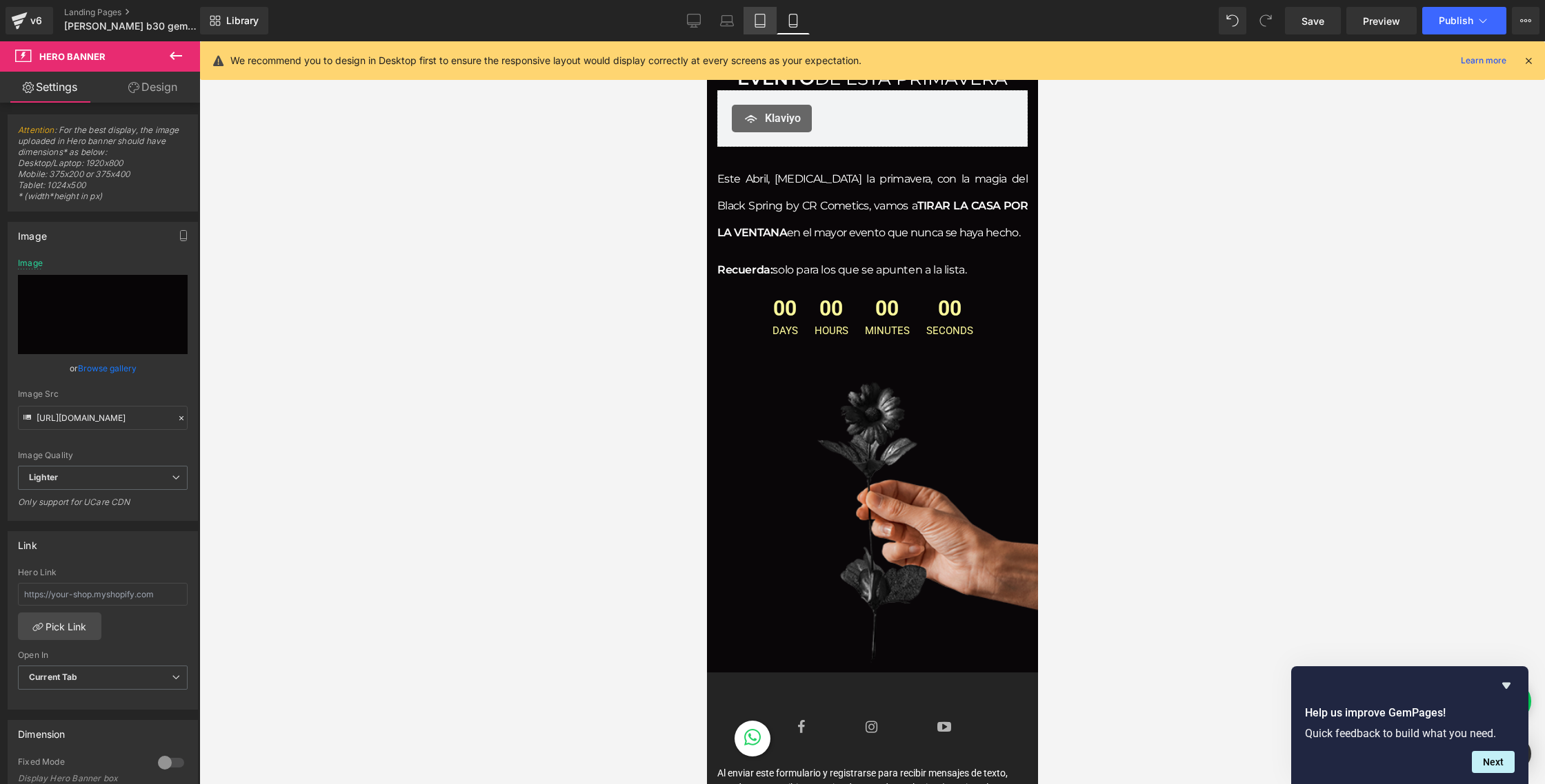
click at [763, 20] on icon at bounding box center [760, 21] width 14 height 14
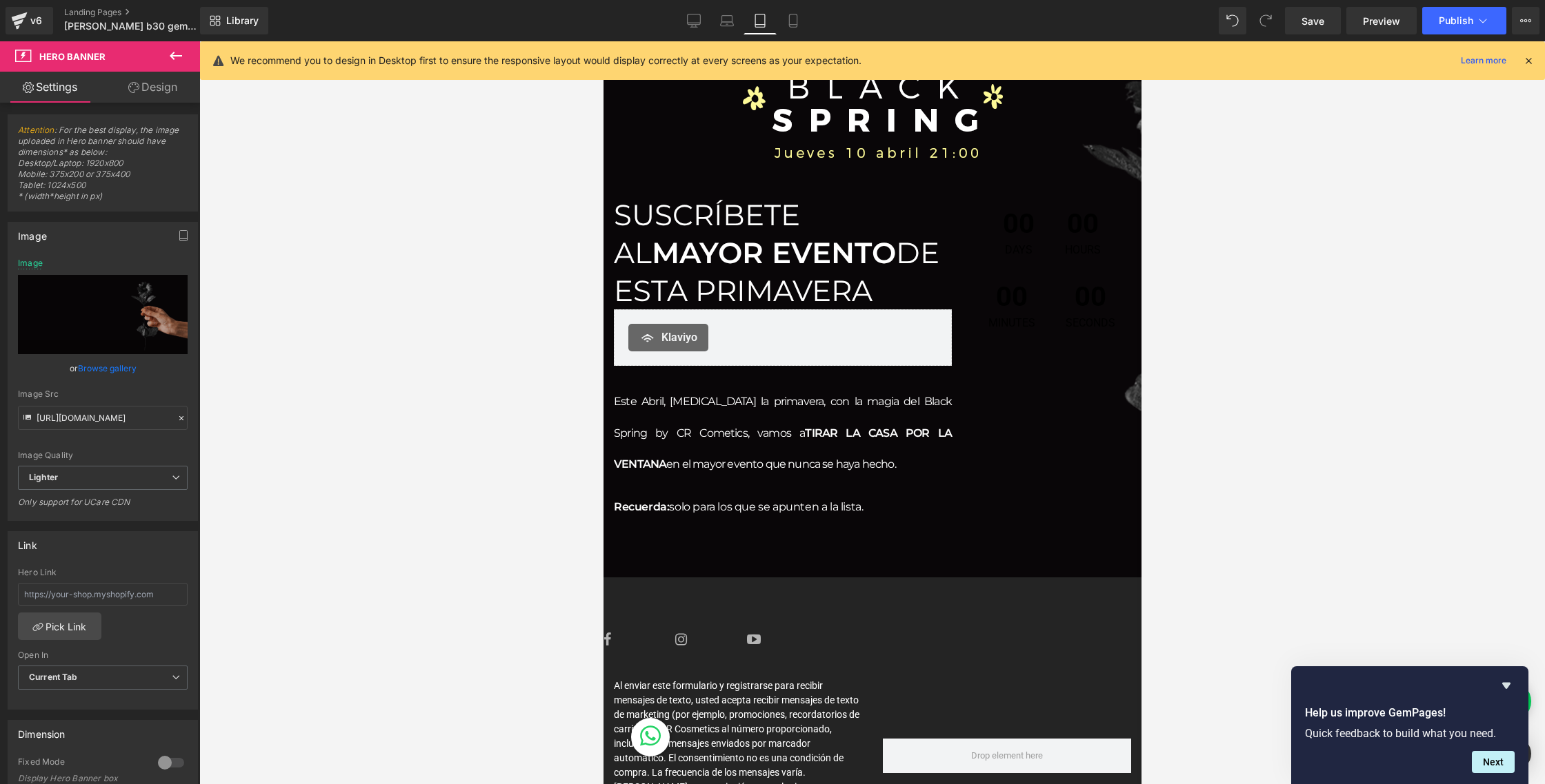
scroll to position [0, 0]
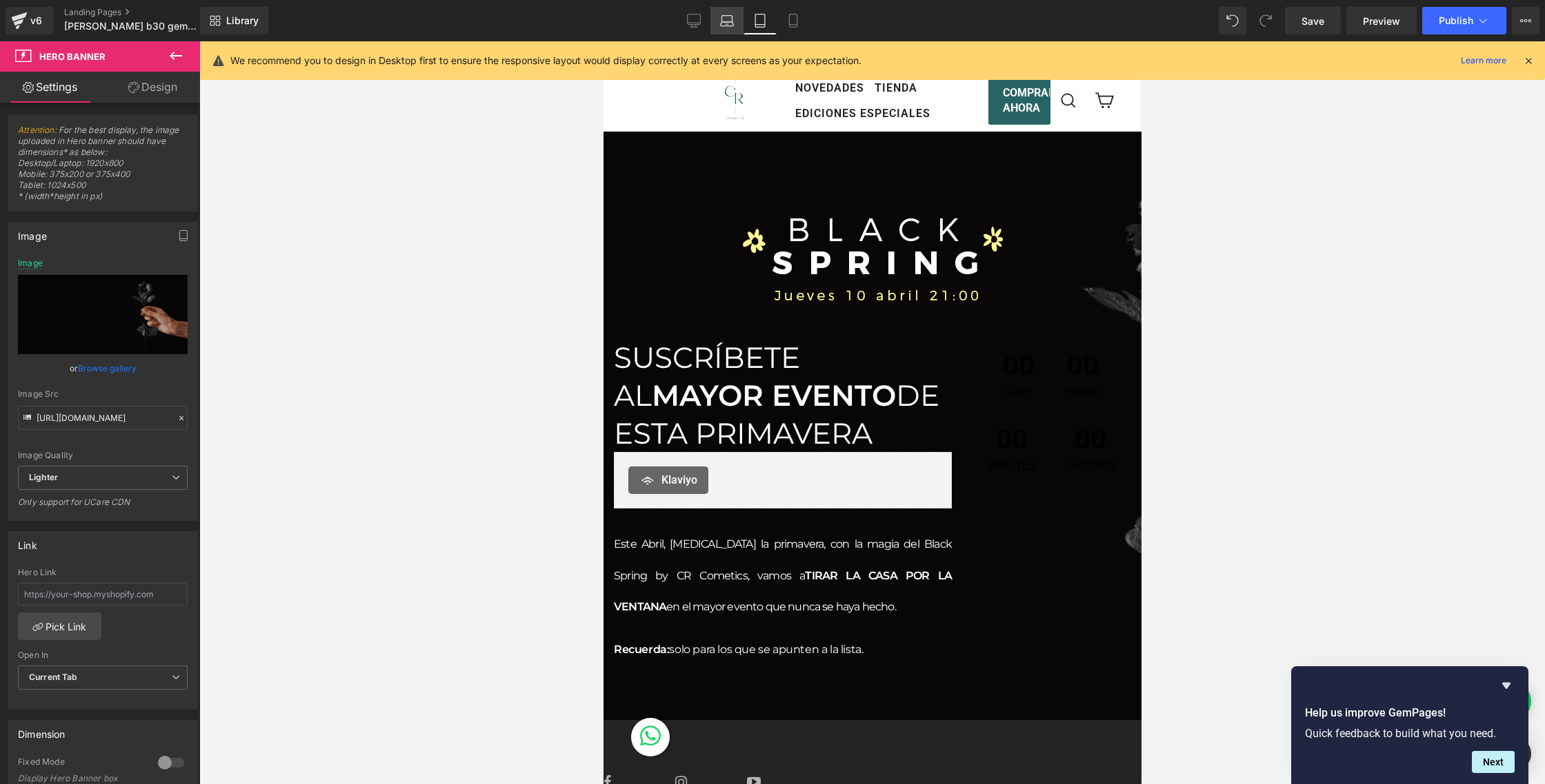
click at [719, 24] on link "Laptop" at bounding box center [727, 21] width 34 height 28
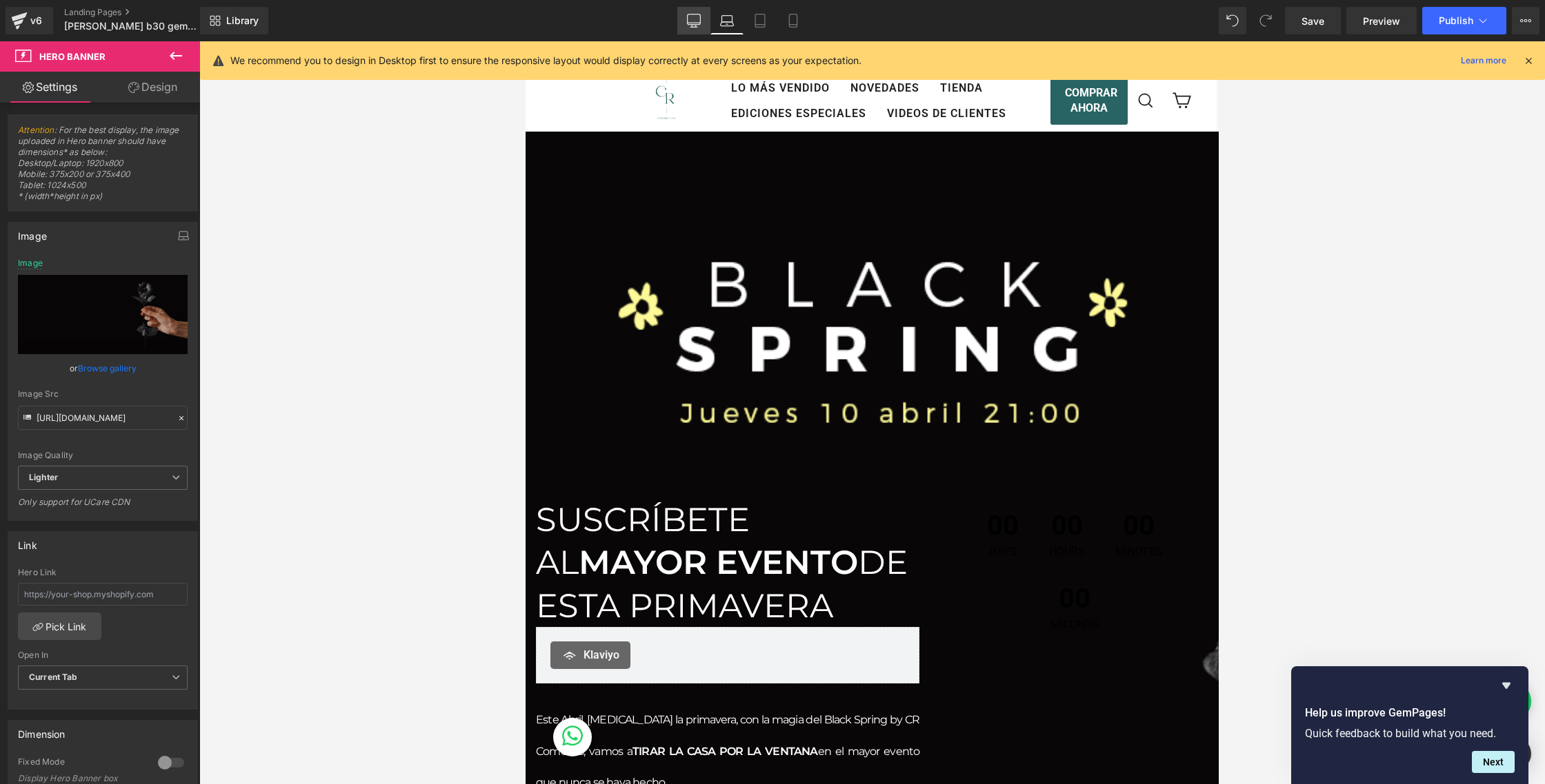
click at [694, 27] on icon at bounding box center [693, 21] width 14 height 14
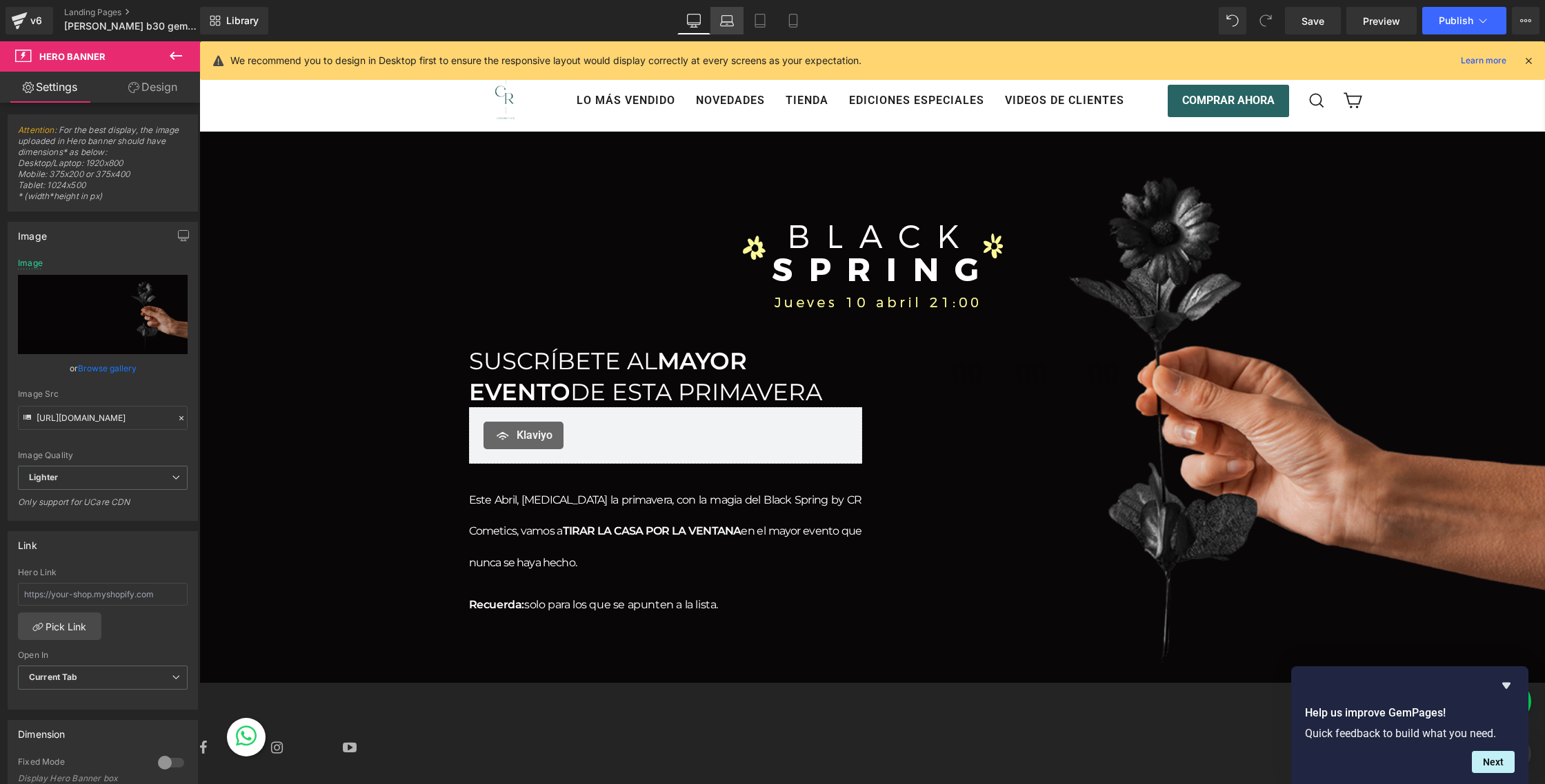
click at [731, 17] on icon at bounding box center [727, 21] width 14 height 14
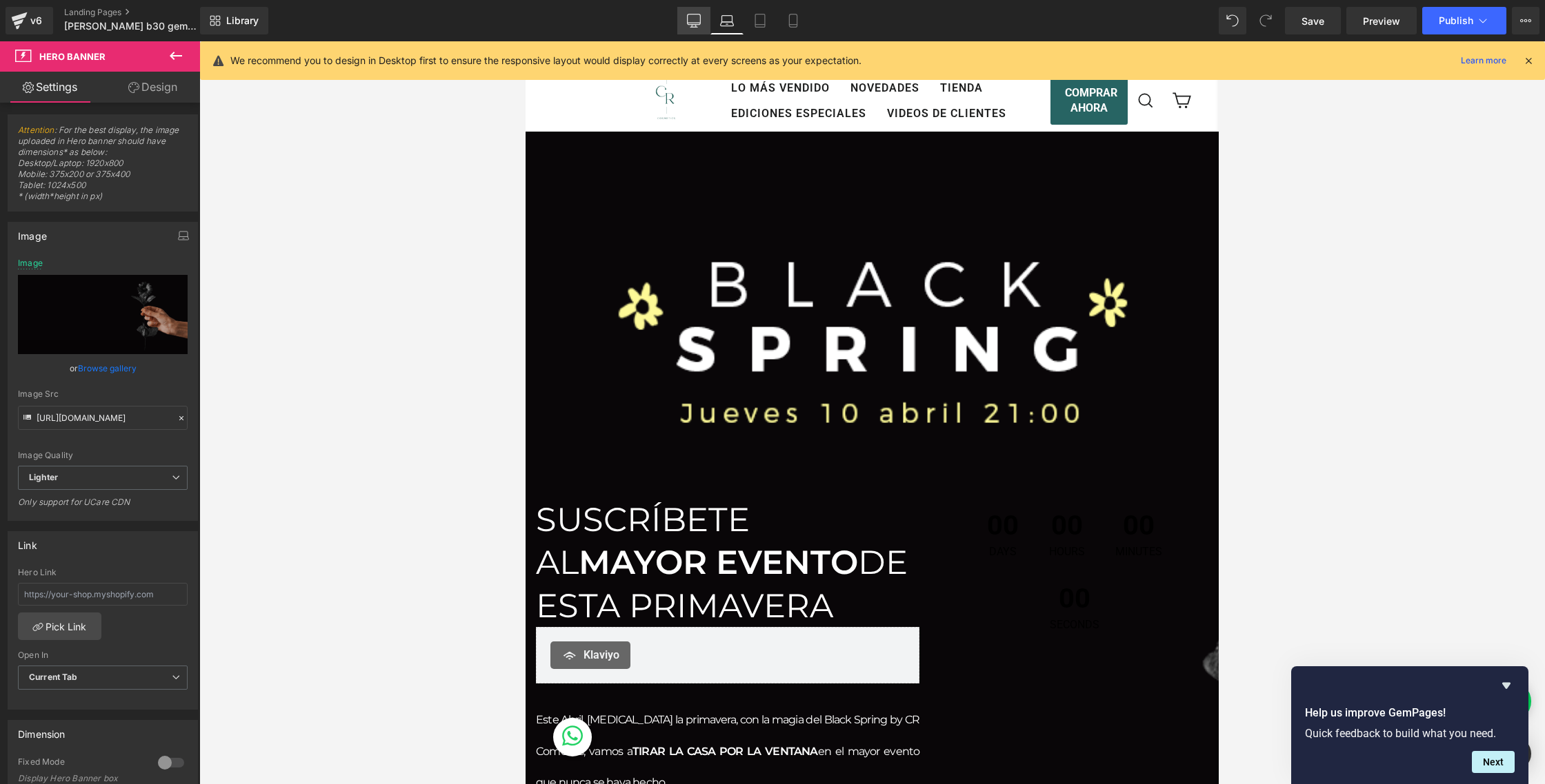
click at [697, 15] on icon at bounding box center [693, 21] width 14 height 14
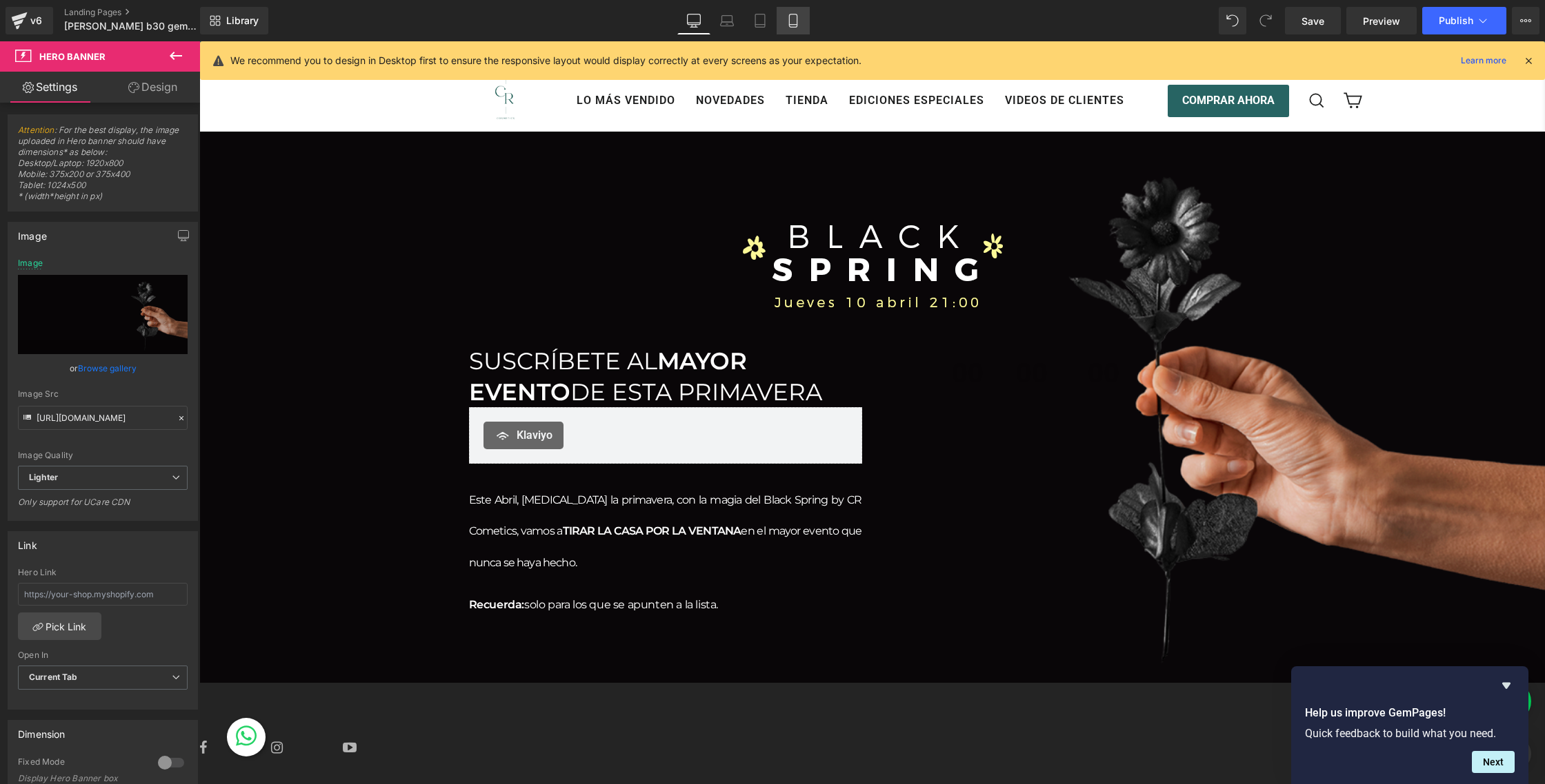
click at [795, 25] on icon at bounding box center [793, 25] width 8 height 0
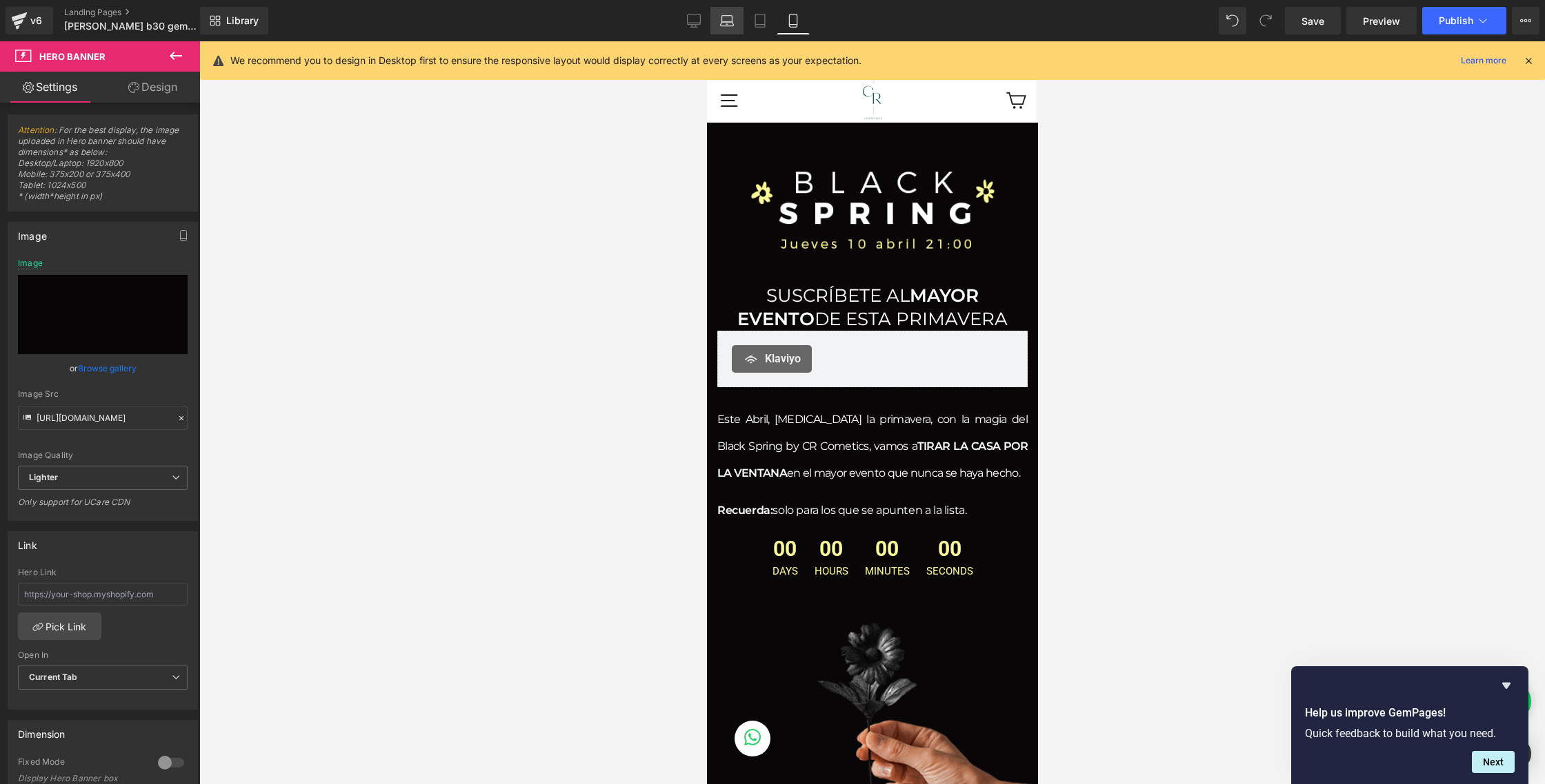
click at [720, 21] on icon at bounding box center [727, 21] width 14 height 14
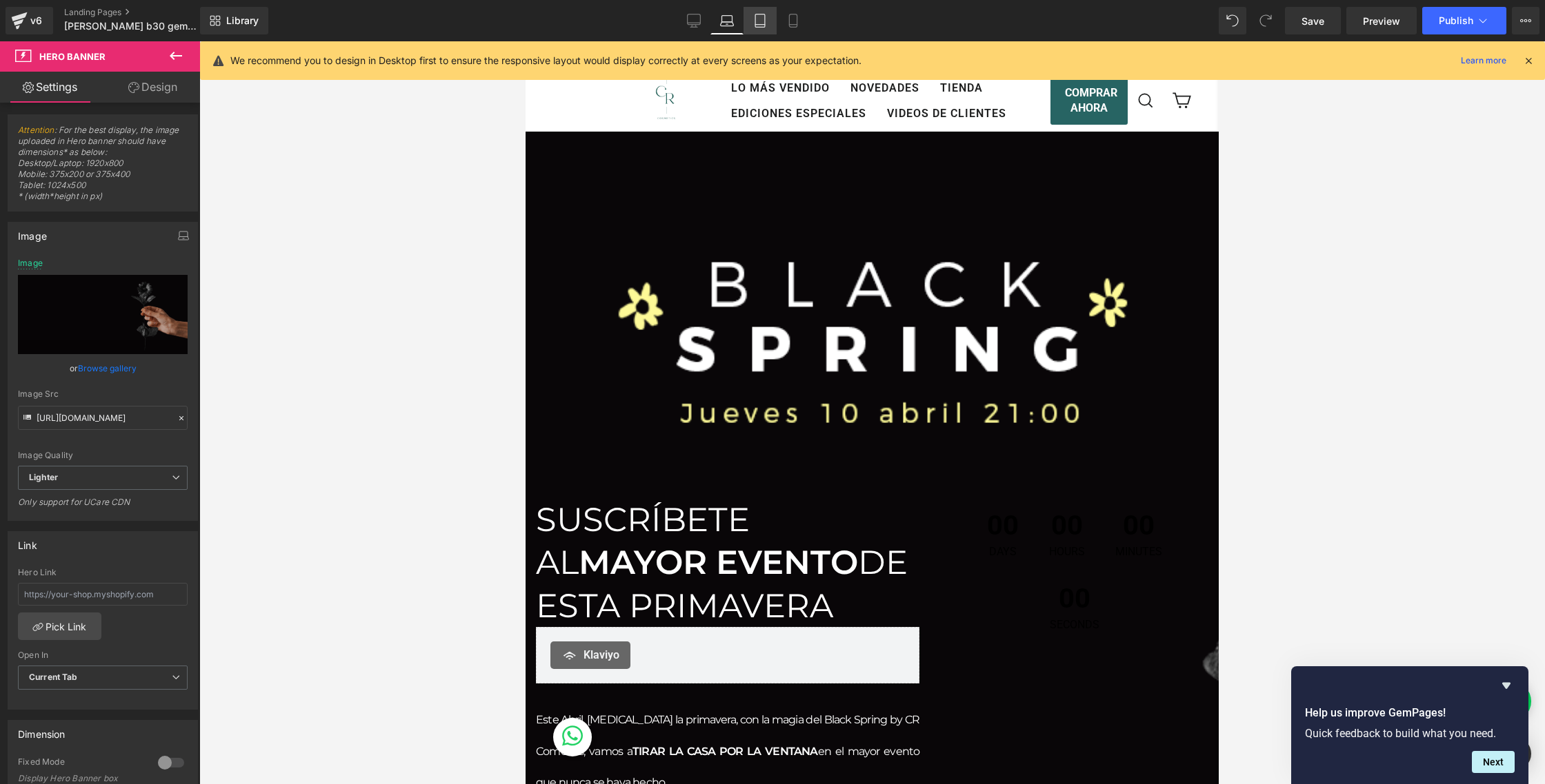
click at [760, 25] on icon at bounding box center [760, 25] width 10 height 0
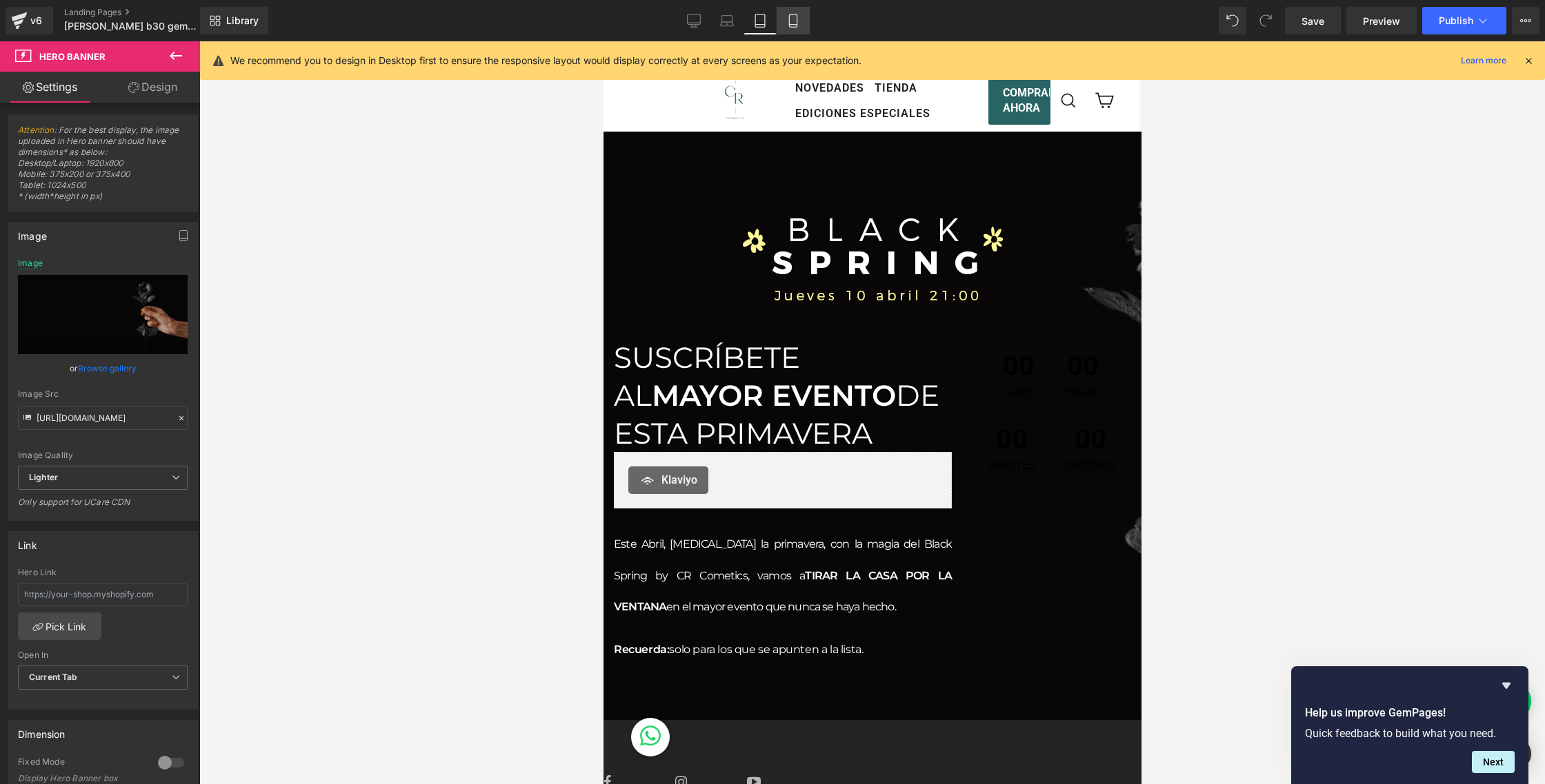
click at [803, 18] on link "Mobile" at bounding box center [793, 21] width 34 height 28
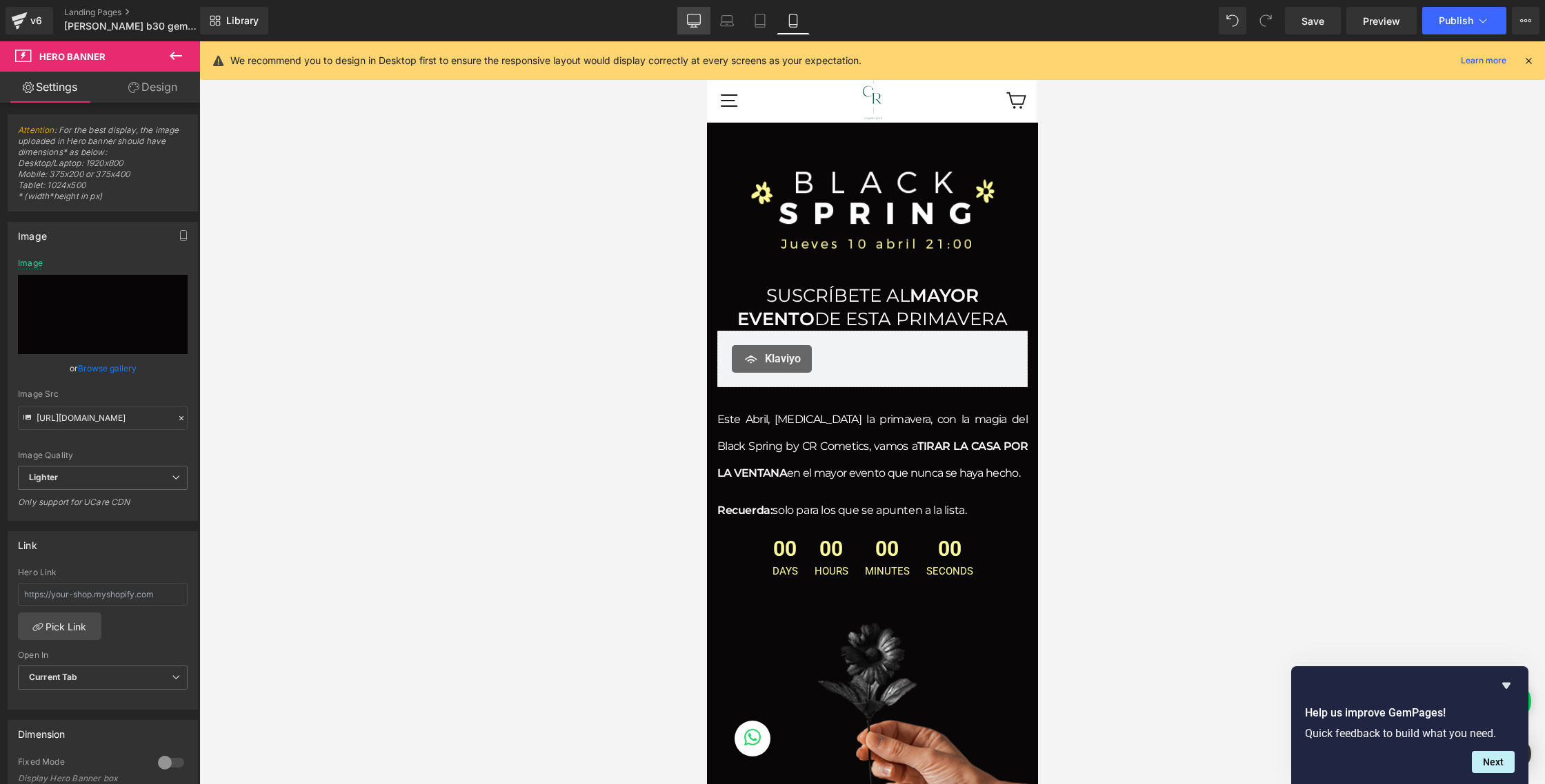
click at [695, 15] on icon at bounding box center [693, 21] width 14 height 14
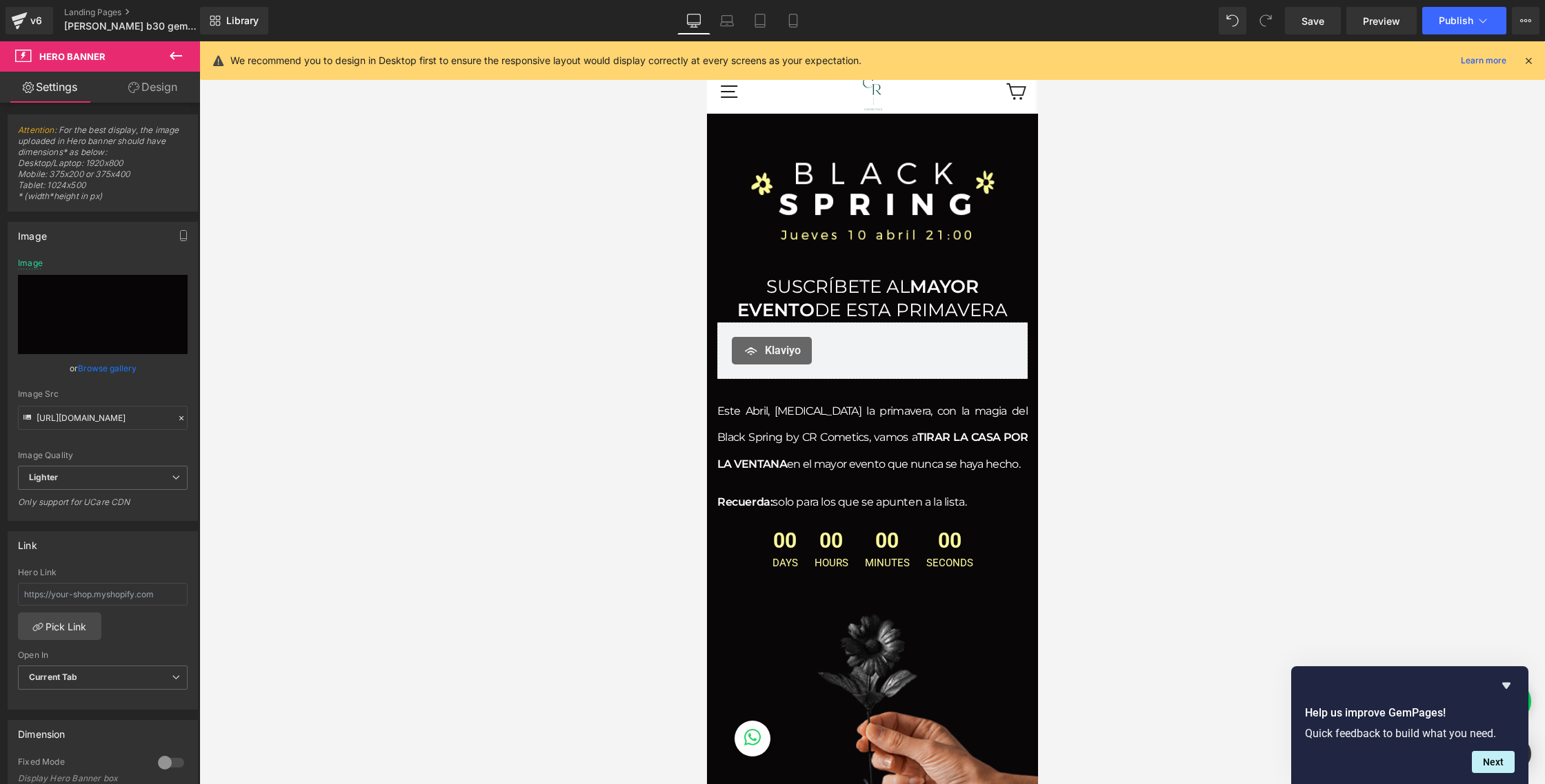
type input "https://ucarecdn.com/5d4d579b-b598-4fdd-9e48-0c68a09e0c80/-/format/auto/-/previ…"
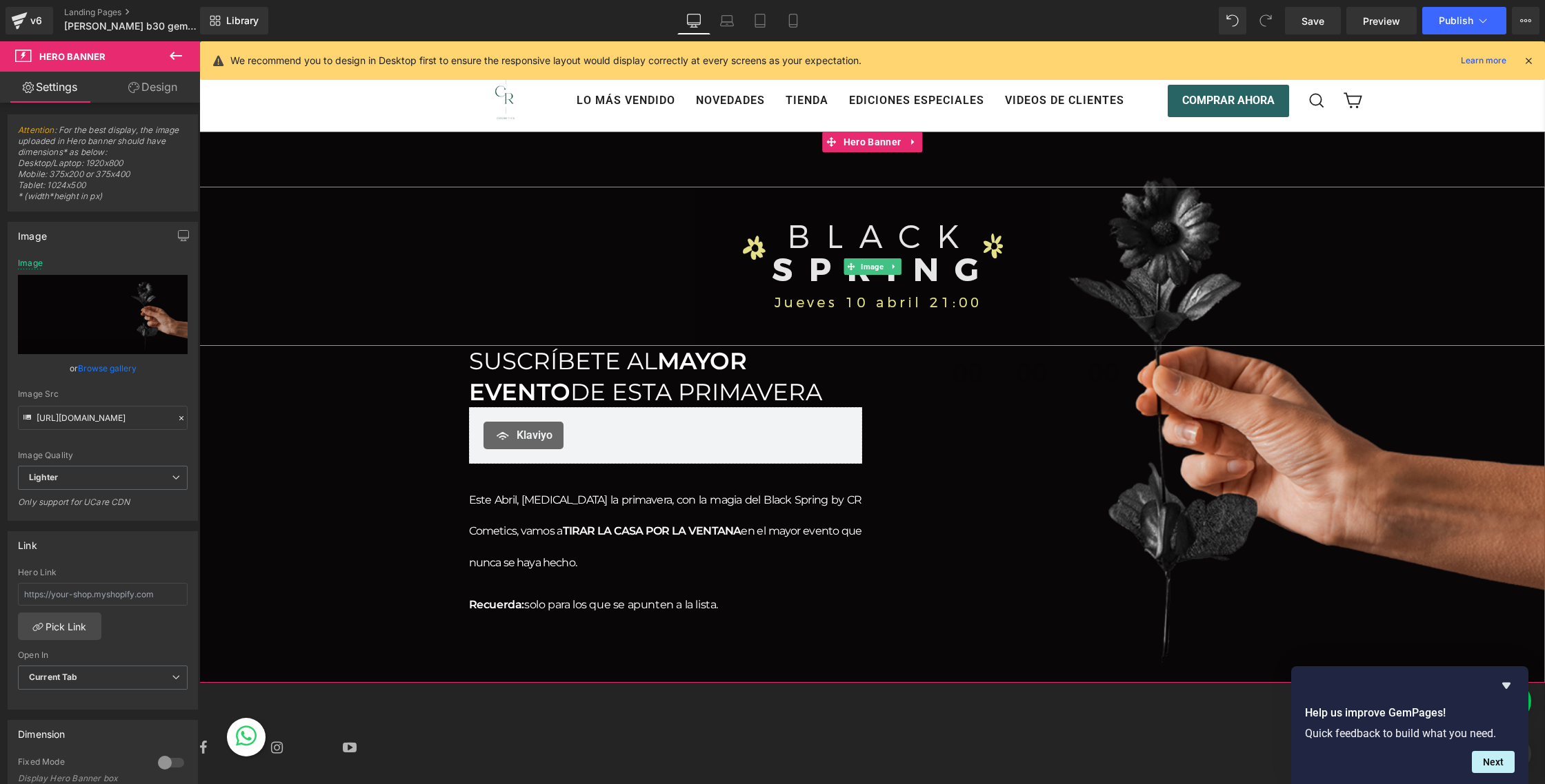
click at [786, 240] on img at bounding box center [872, 266] width 355 height 159
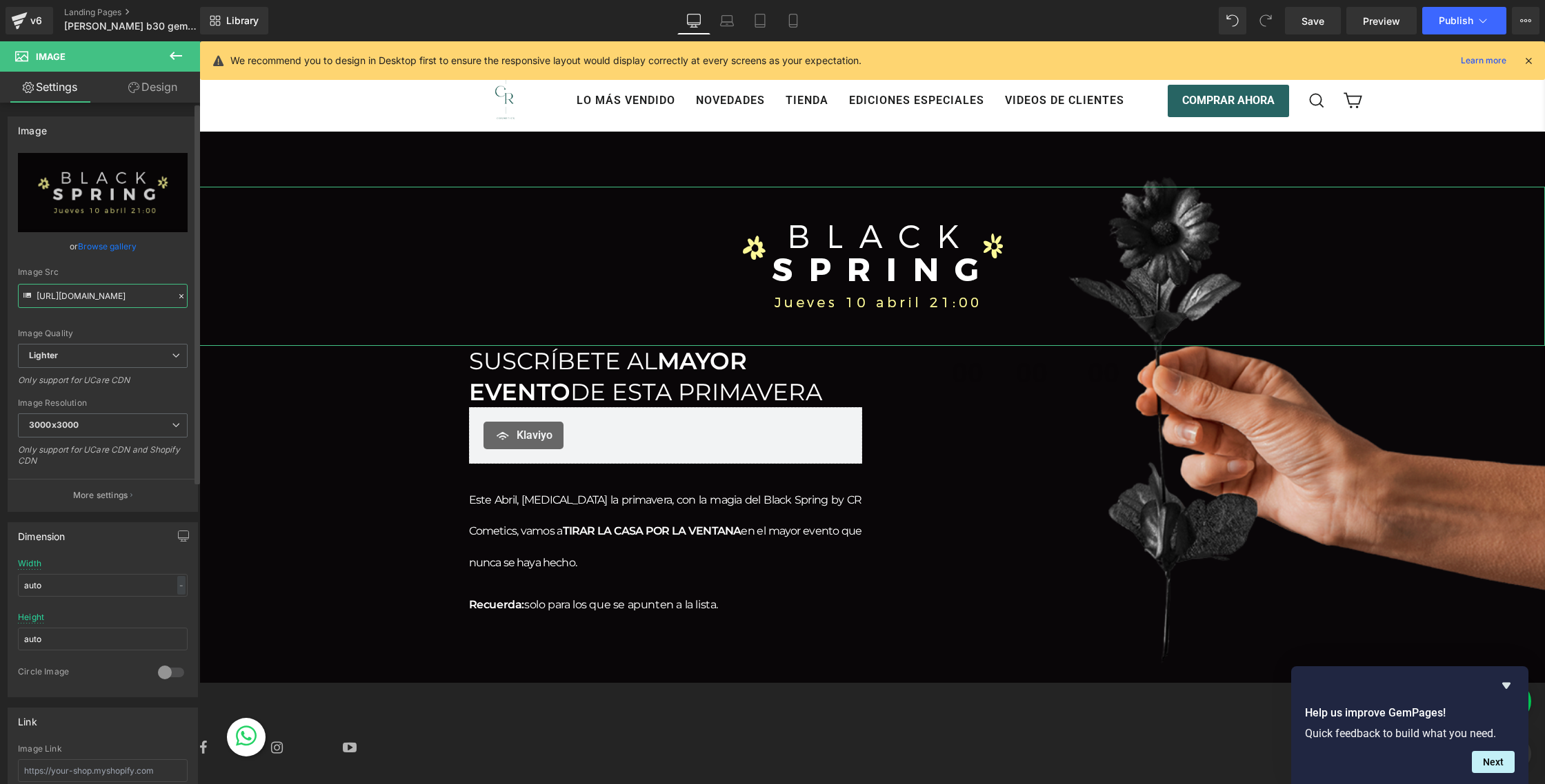
click at [124, 296] on input "https://ucarecdn.com/d4a0010b-c963-4b16-8414-5a14e0994e5a/-/format/auto/-/previ…" at bounding box center [103, 296] width 170 height 24
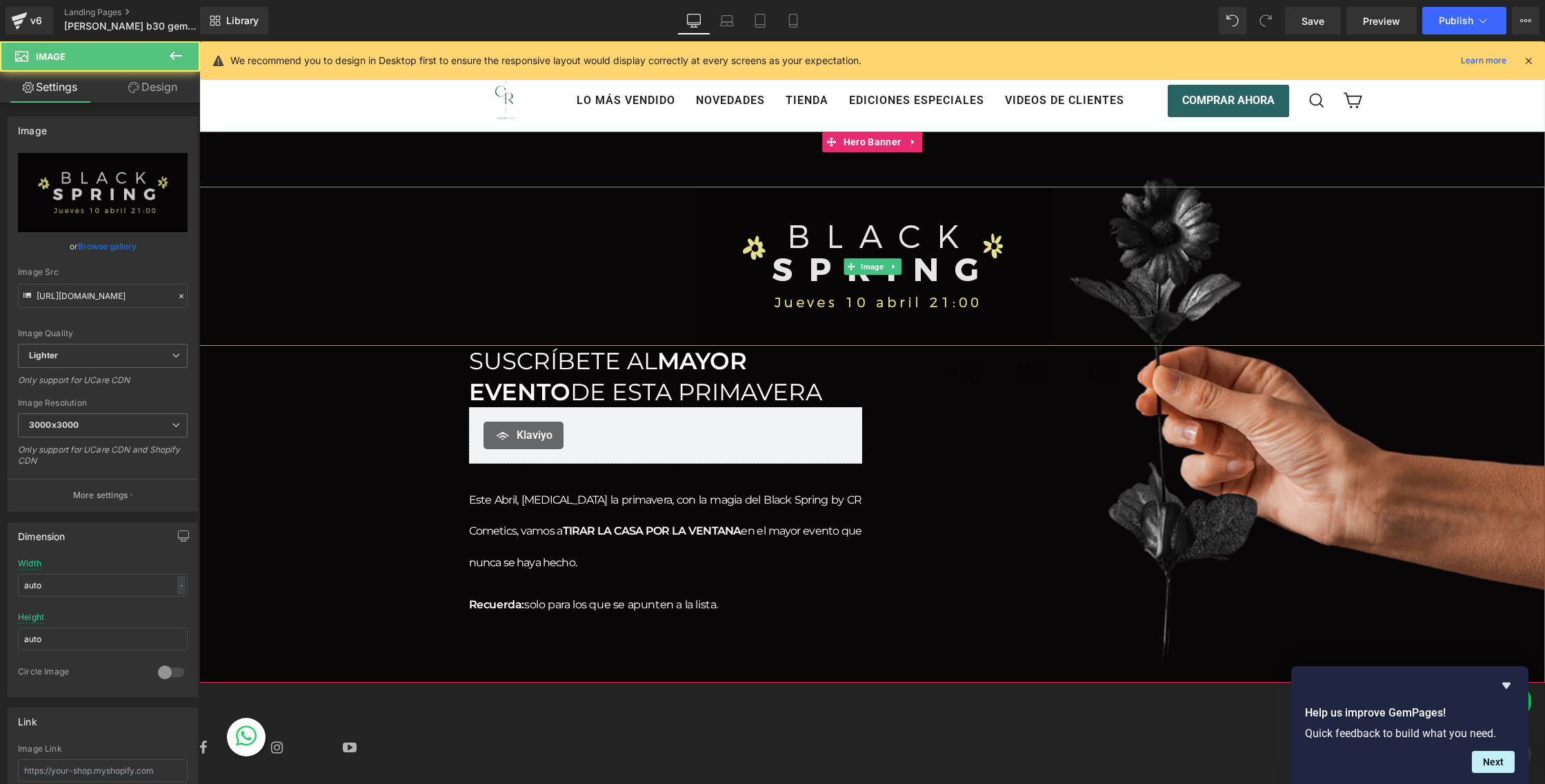
click at [903, 259] on img at bounding box center [872, 266] width 355 height 159
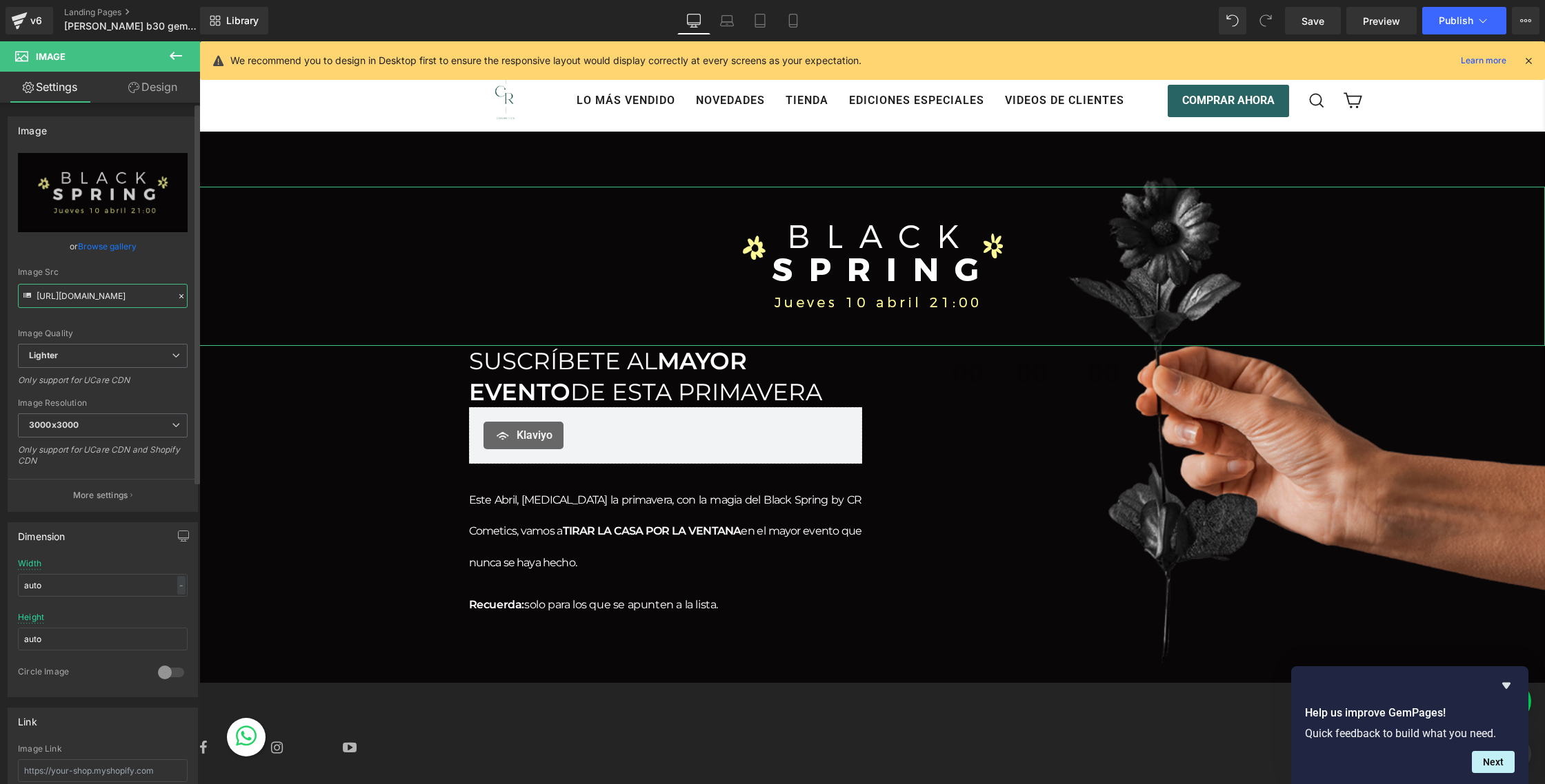
click at [79, 295] on input "https://ucarecdn.com/d4a0010b-c963-4b16-8414-5a14e0994e5a/-/format/auto/-/previ…" at bounding box center [103, 296] width 170 height 24
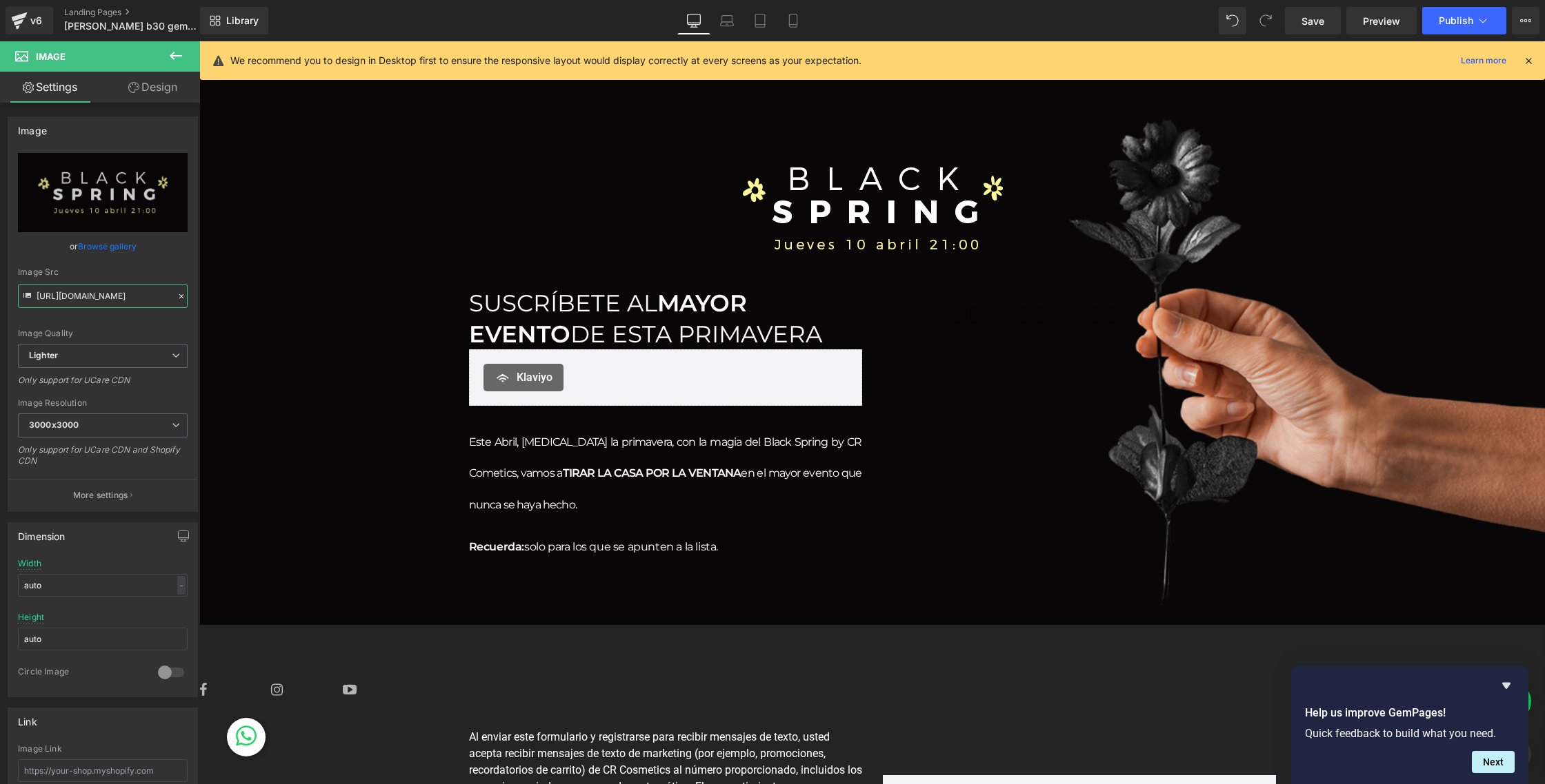
scroll to position [23, 0]
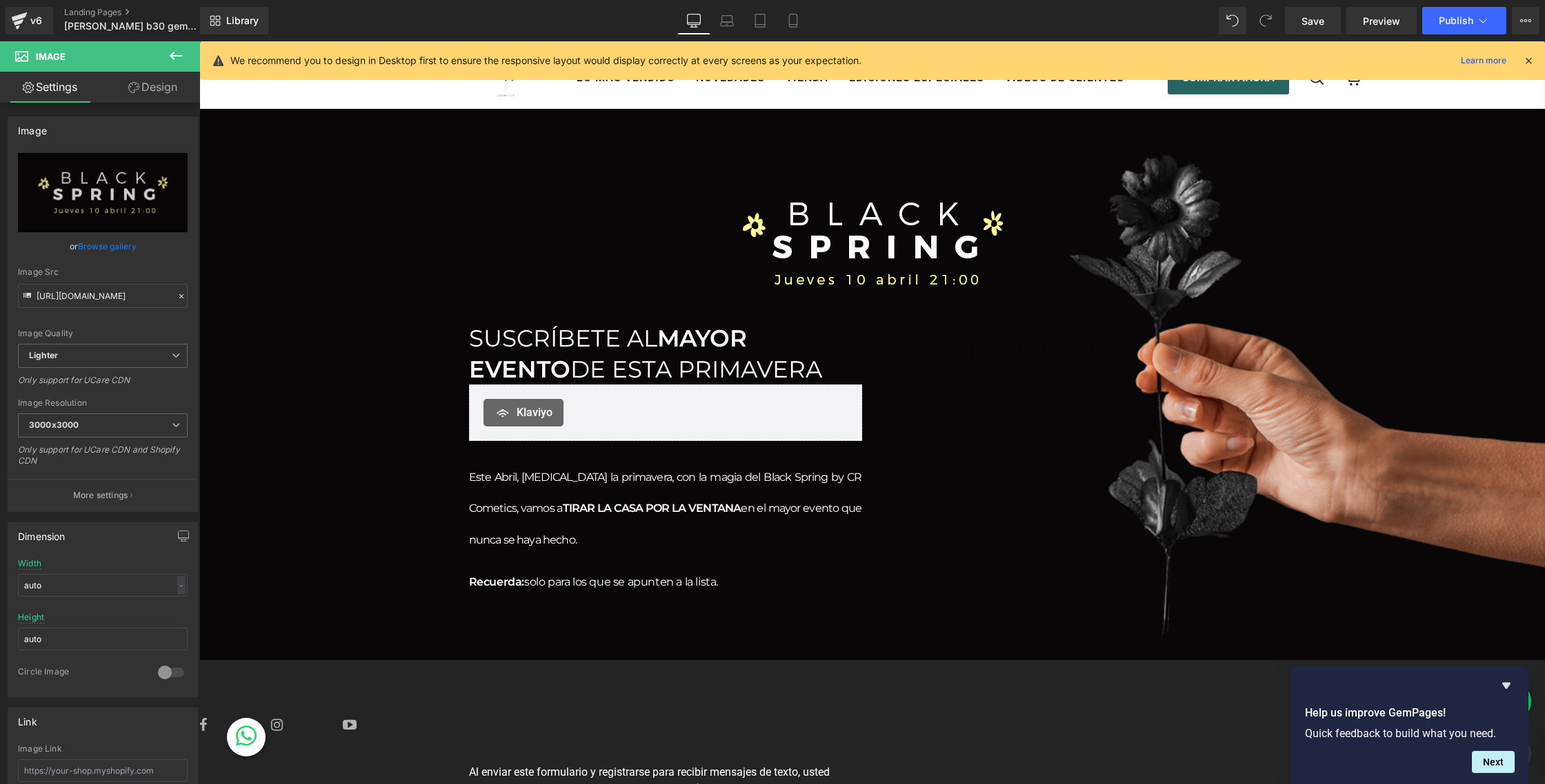
click at [1395, 427] on span "Image Suscríbete al MAYOR EVENTO de esta Primavera Heading Klaviyo Klaviyo Este…" at bounding box center [872, 384] width 1345 height 441
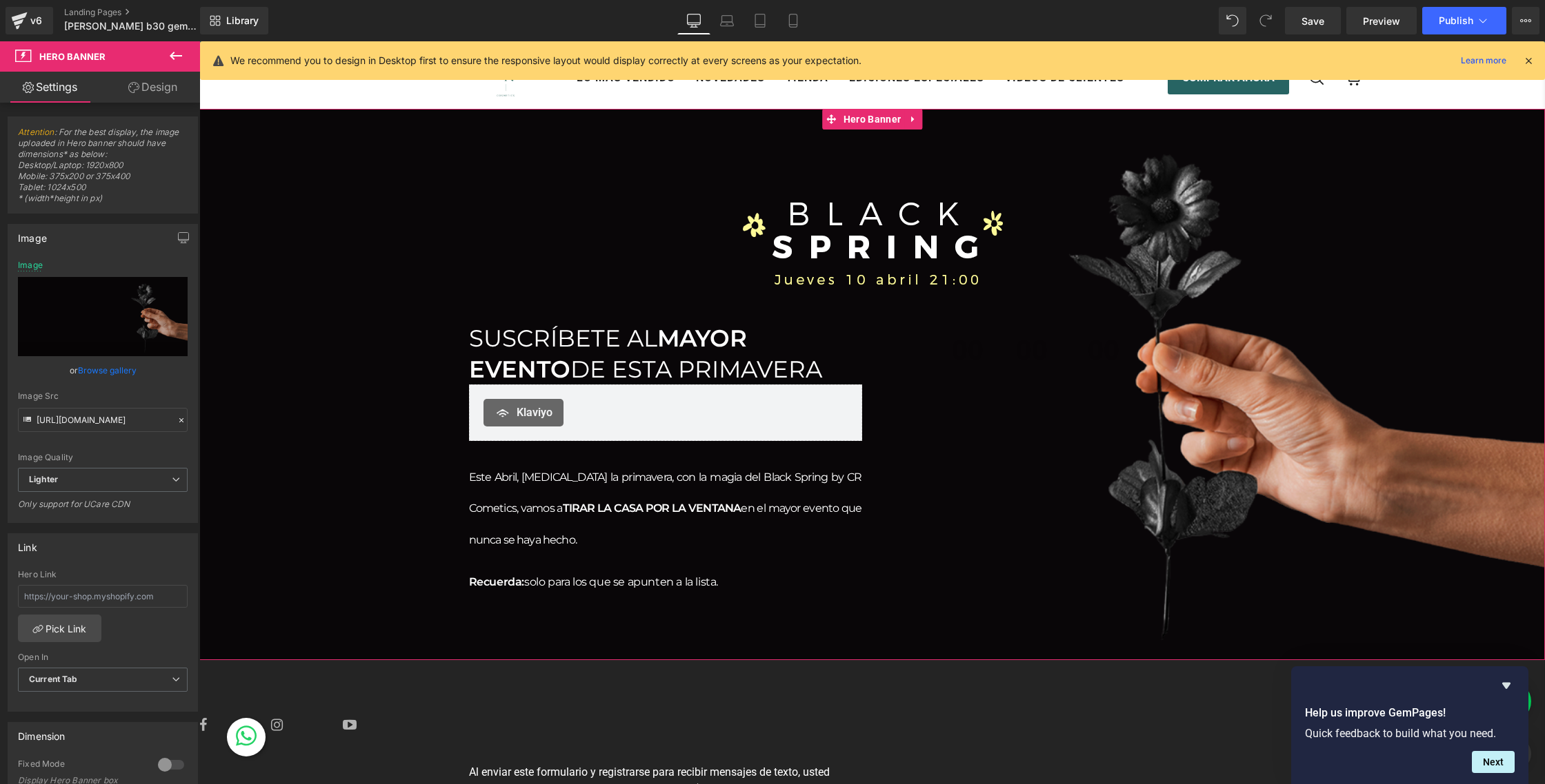
click at [345, 561] on span "Image Suscríbete al MAYOR EVENTO de esta Primavera Heading Klaviyo Klaviyo Este…" at bounding box center [872, 384] width 1345 height 441
click at [97, 425] on input "https://ucarecdn.com/5d4d579b-b598-4fdd-9e48-0c68a09e0c80/-/format/auto/-/previ…" at bounding box center [103, 420] width 170 height 24
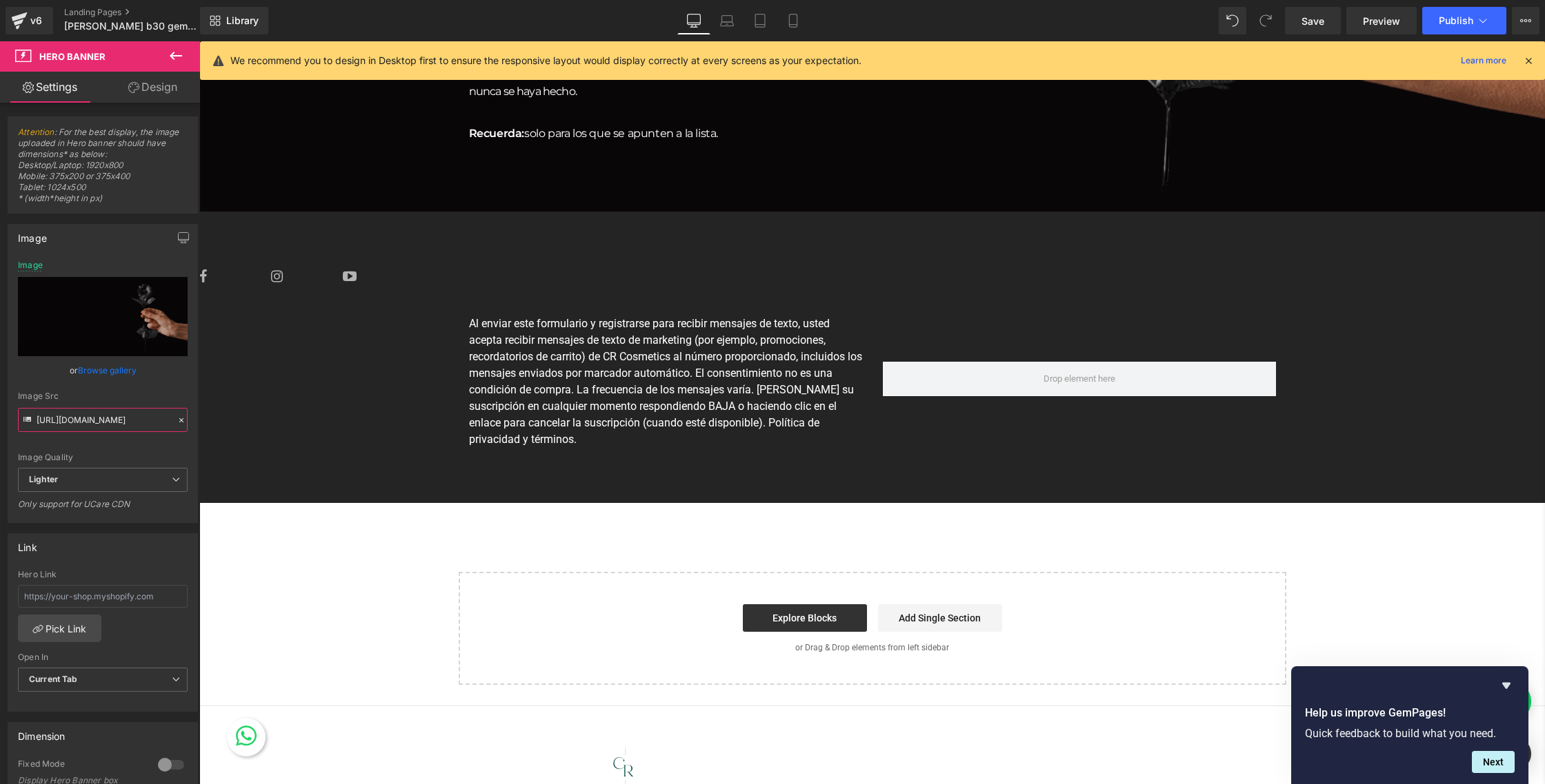
scroll to position [0, 0]
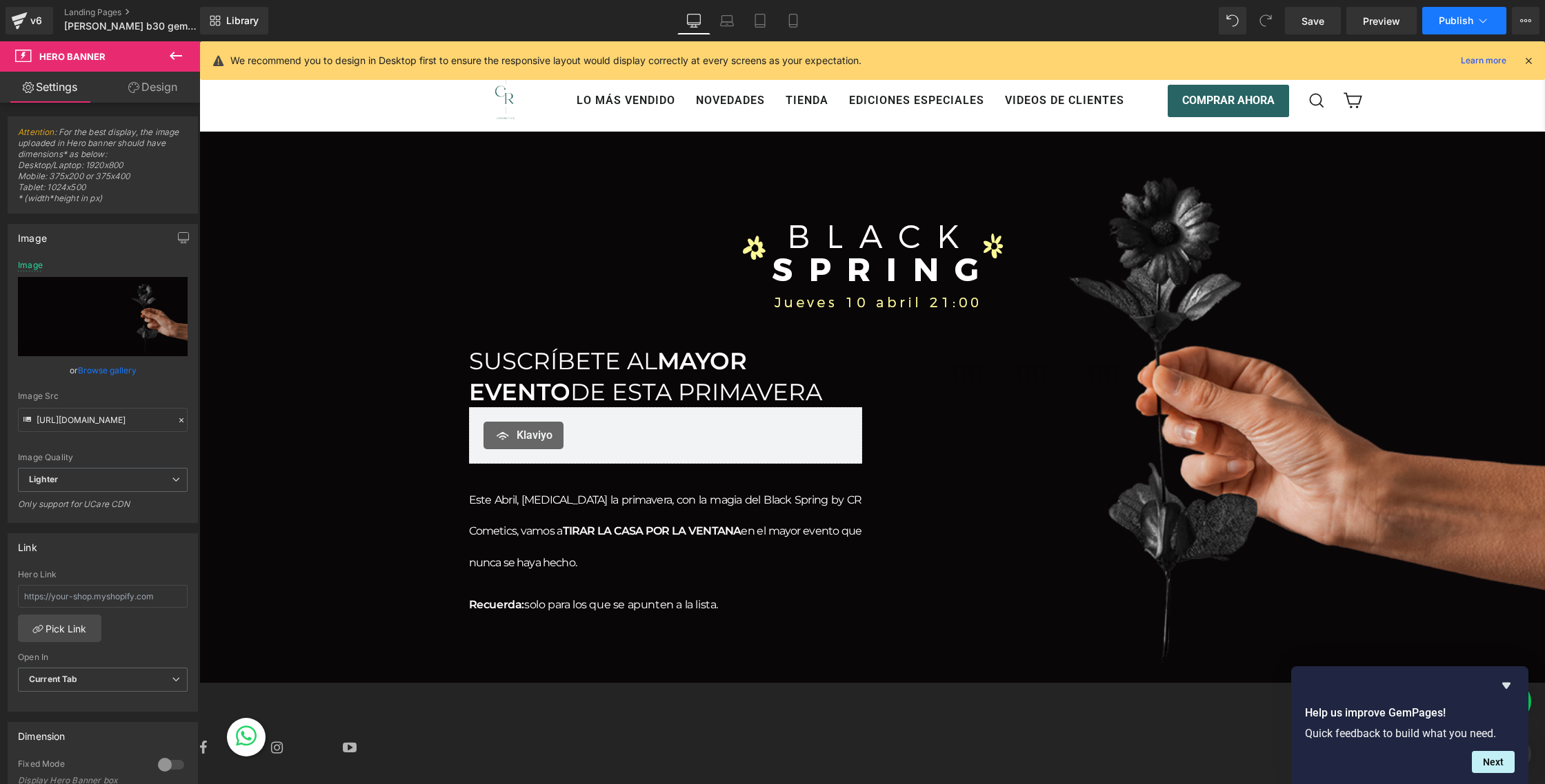
click at [1462, 22] on span "Publish" at bounding box center [1455, 20] width 35 height 11
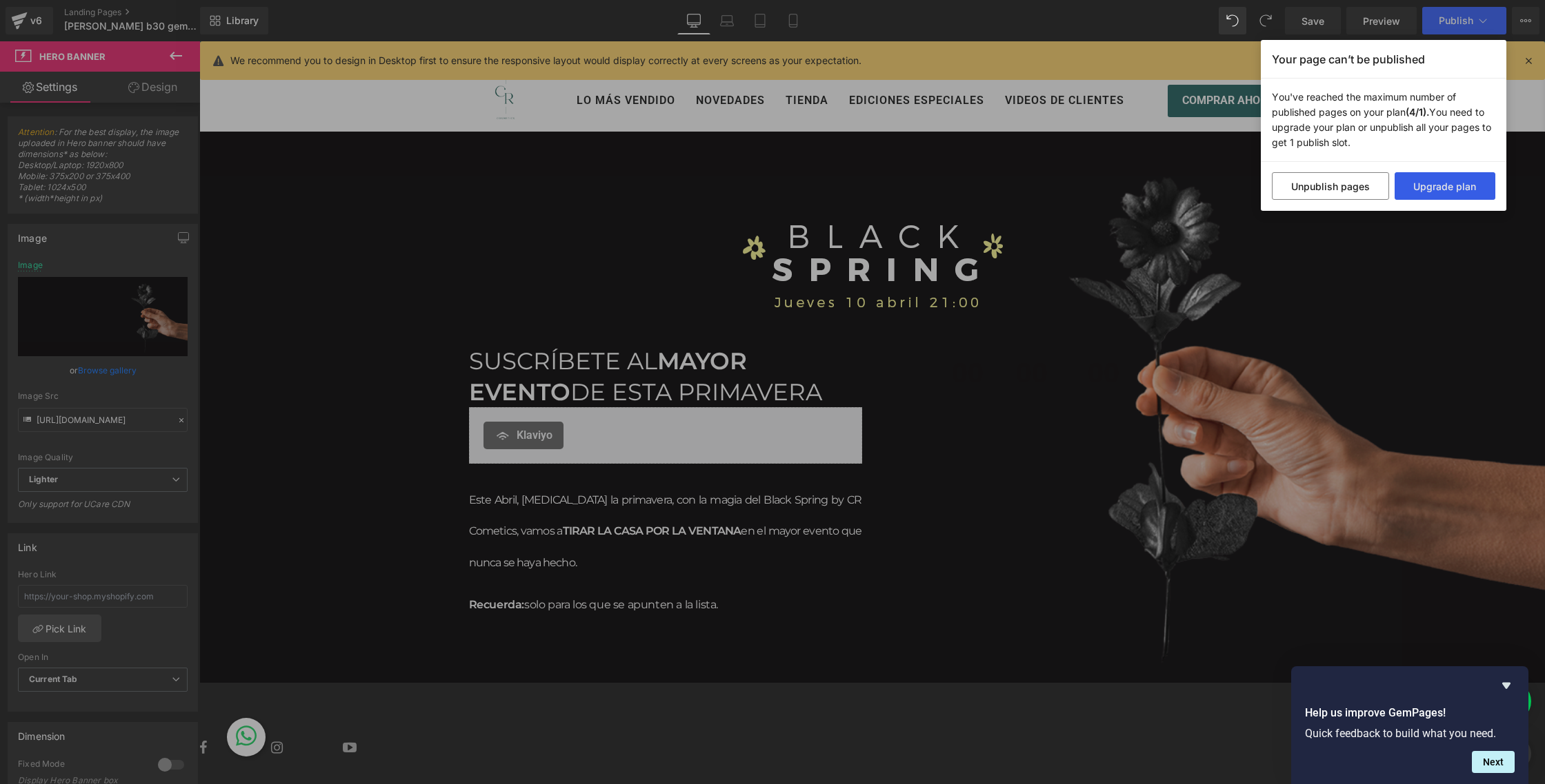
click at [1439, 186] on button "Upgrade plan" at bounding box center [1444, 187] width 102 height 28
